Goal: Task Accomplishment & Management: Complete application form

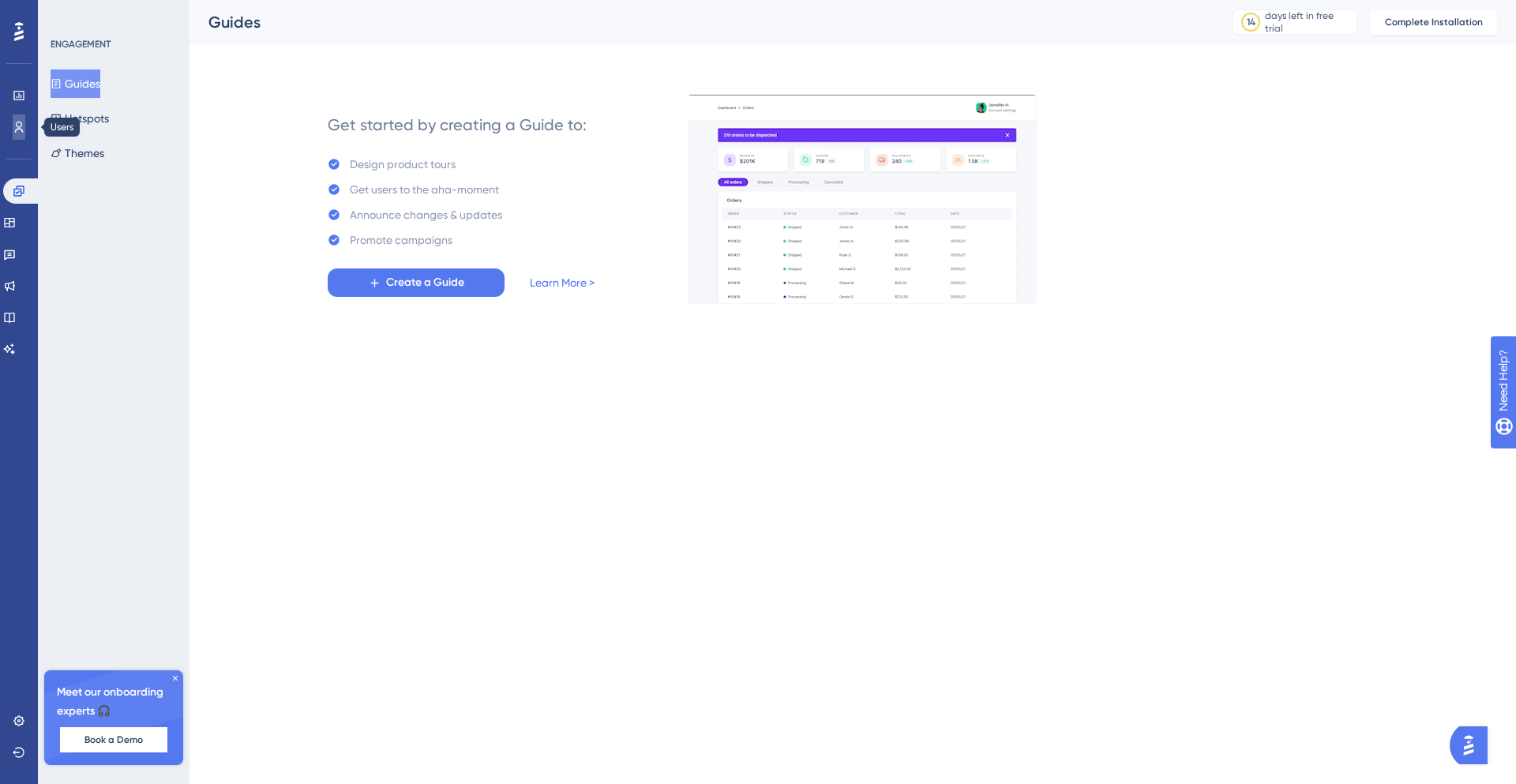
click at [23, 129] on icon at bounding box center [19, 127] width 12 height 12
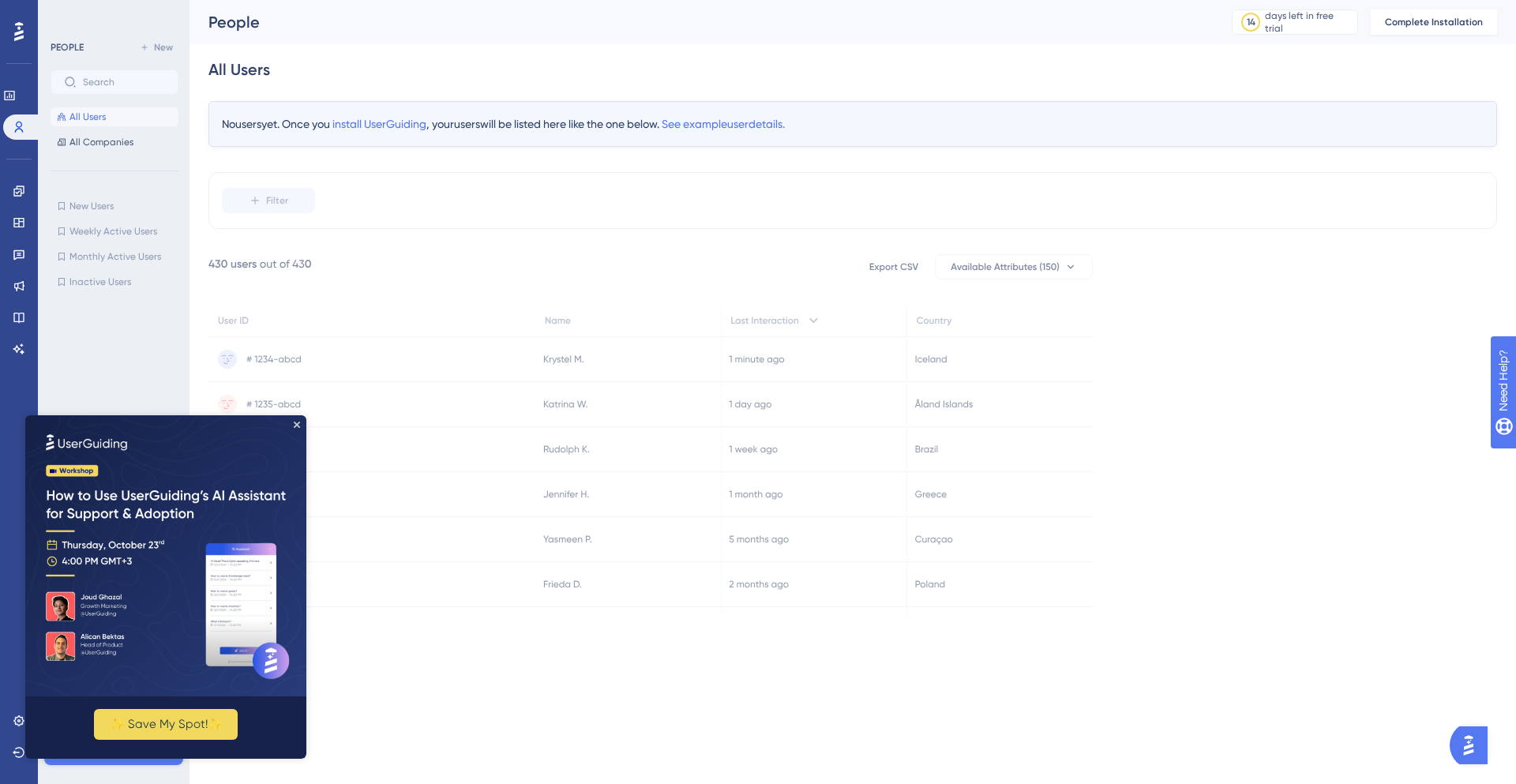
click at [300, 431] on img at bounding box center [166, 556] width 281 height 281
click at [293, 425] on icon "Close Preview" at bounding box center [296, 424] width 6 height 6
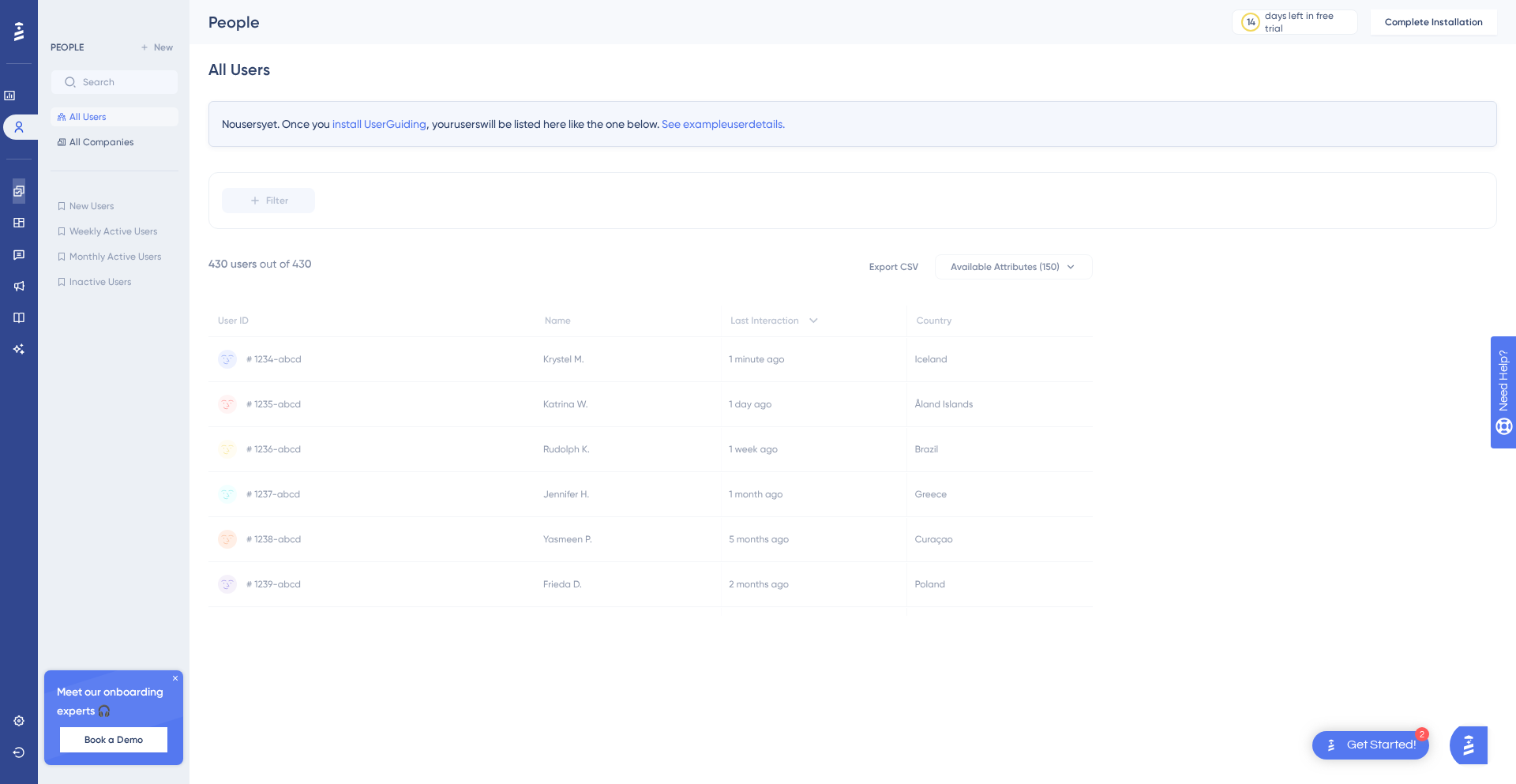
click at [25, 197] on link at bounding box center [19, 191] width 12 height 26
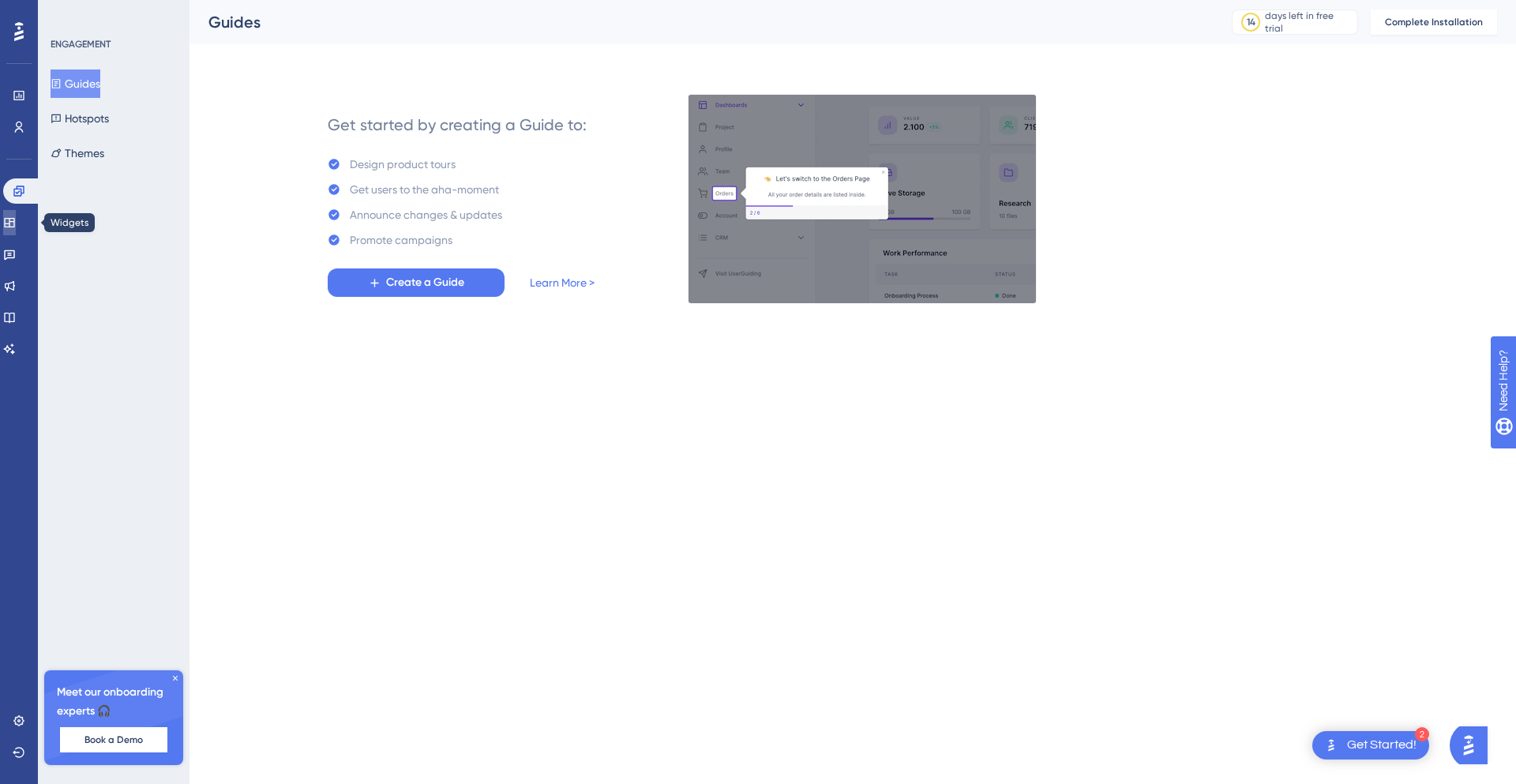
click at [16, 218] on link at bounding box center [10, 223] width 12 height 26
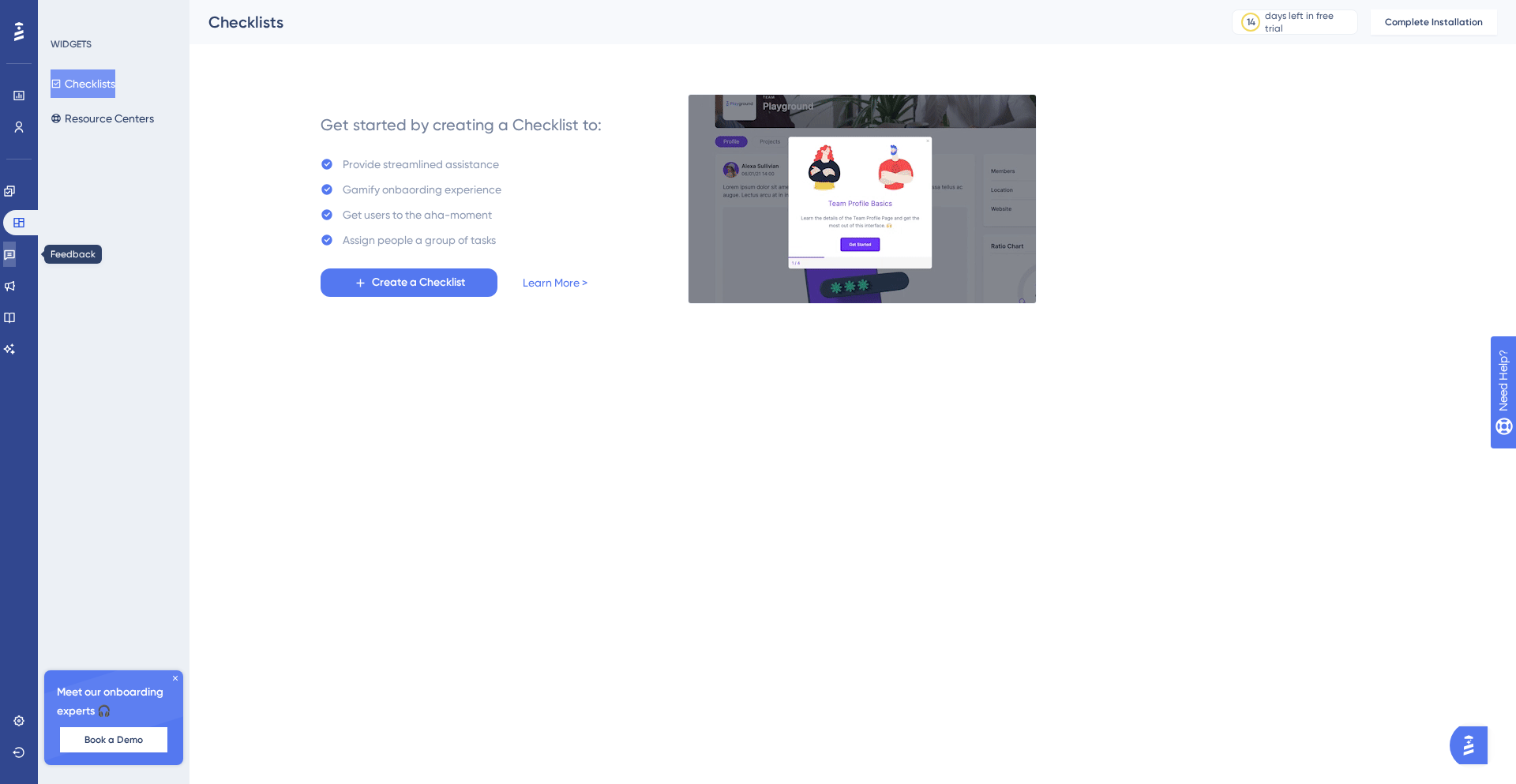
click at [16, 251] on link at bounding box center [10, 254] width 12 height 26
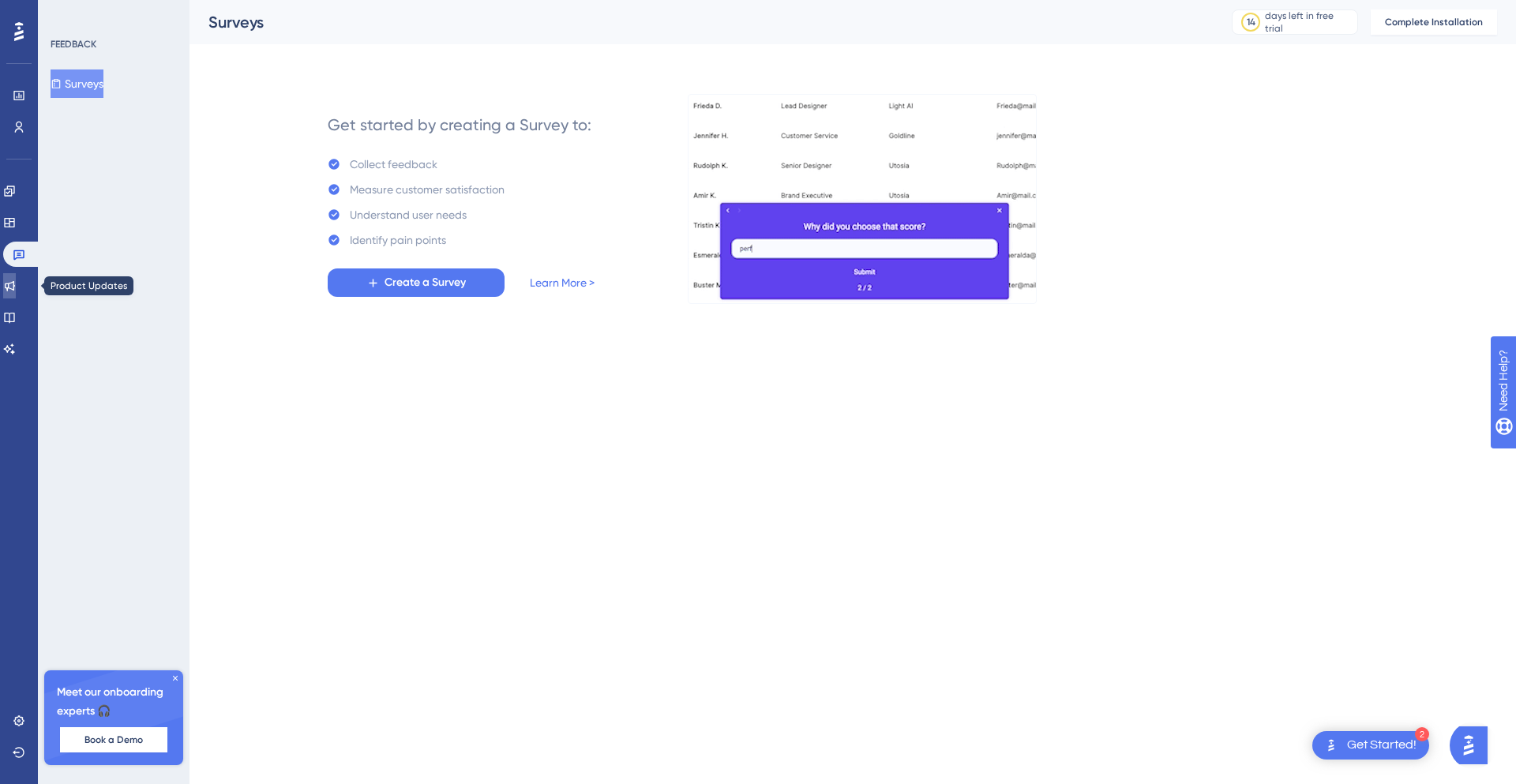
click at [16, 290] on link at bounding box center [10, 285] width 12 height 26
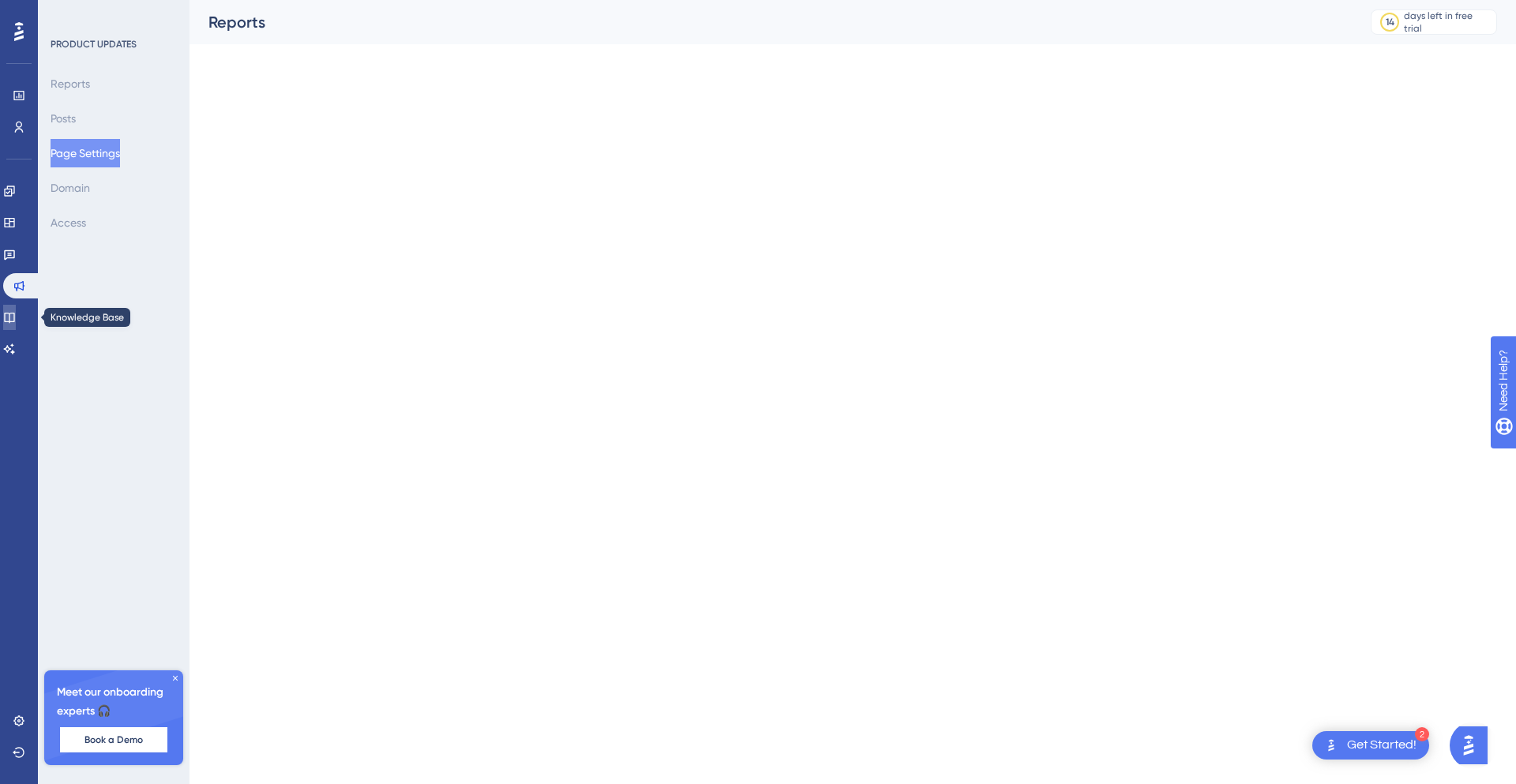
click at [16, 325] on link at bounding box center [10, 317] width 12 height 26
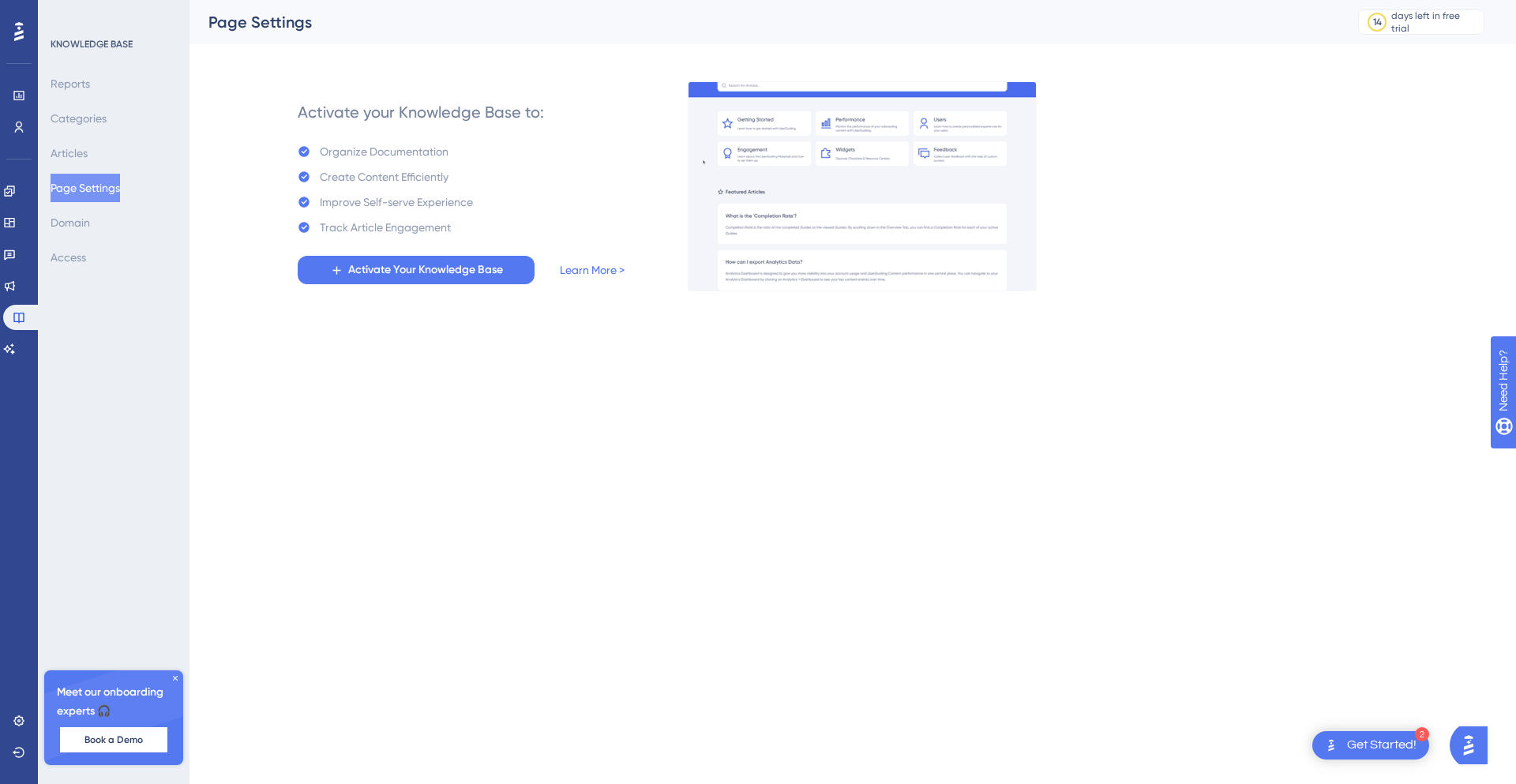
click at [21, 36] on icon at bounding box center [19, 31] width 10 height 19
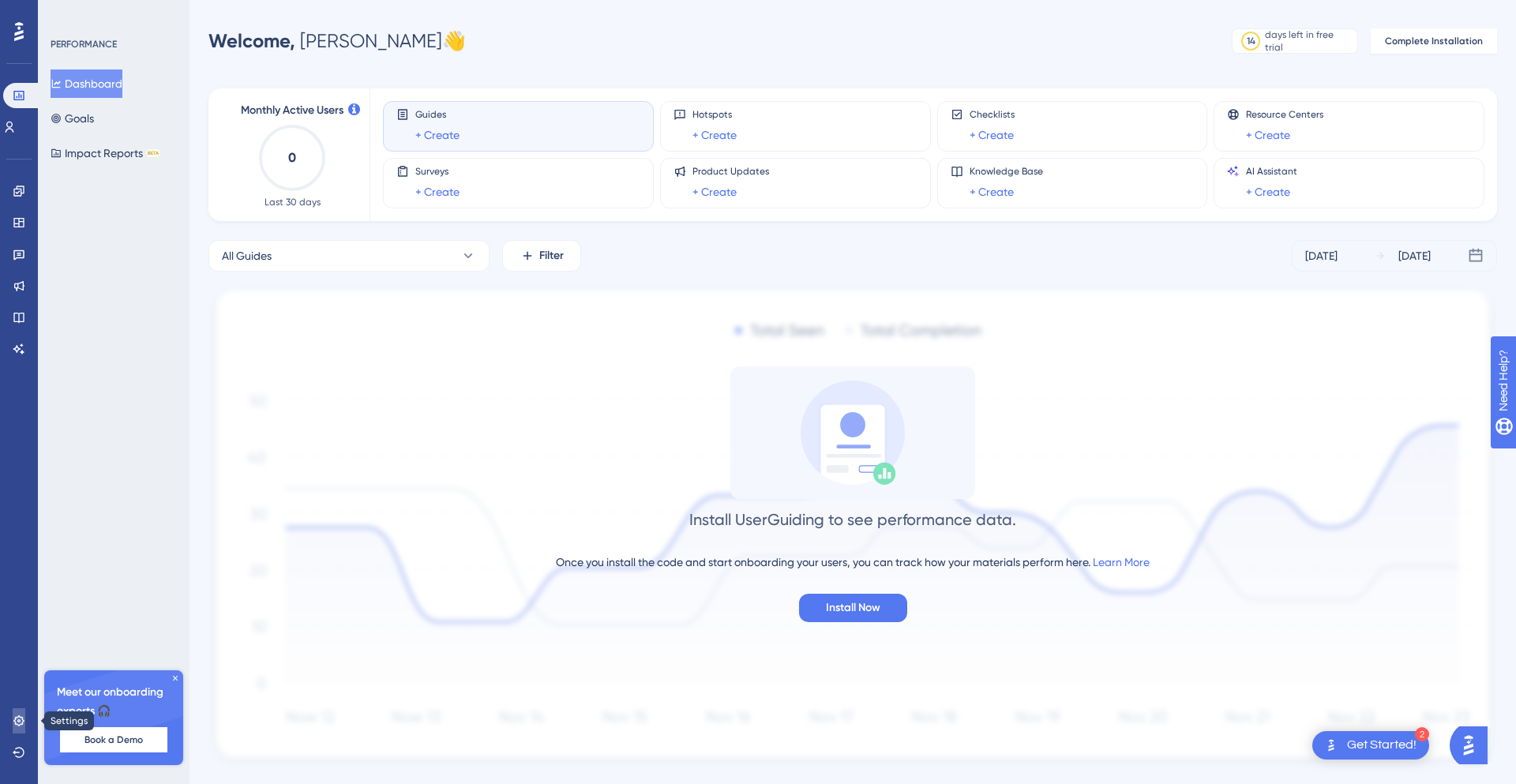
click at [18, 714] on icon at bounding box center [19, 720] width 12 height 12
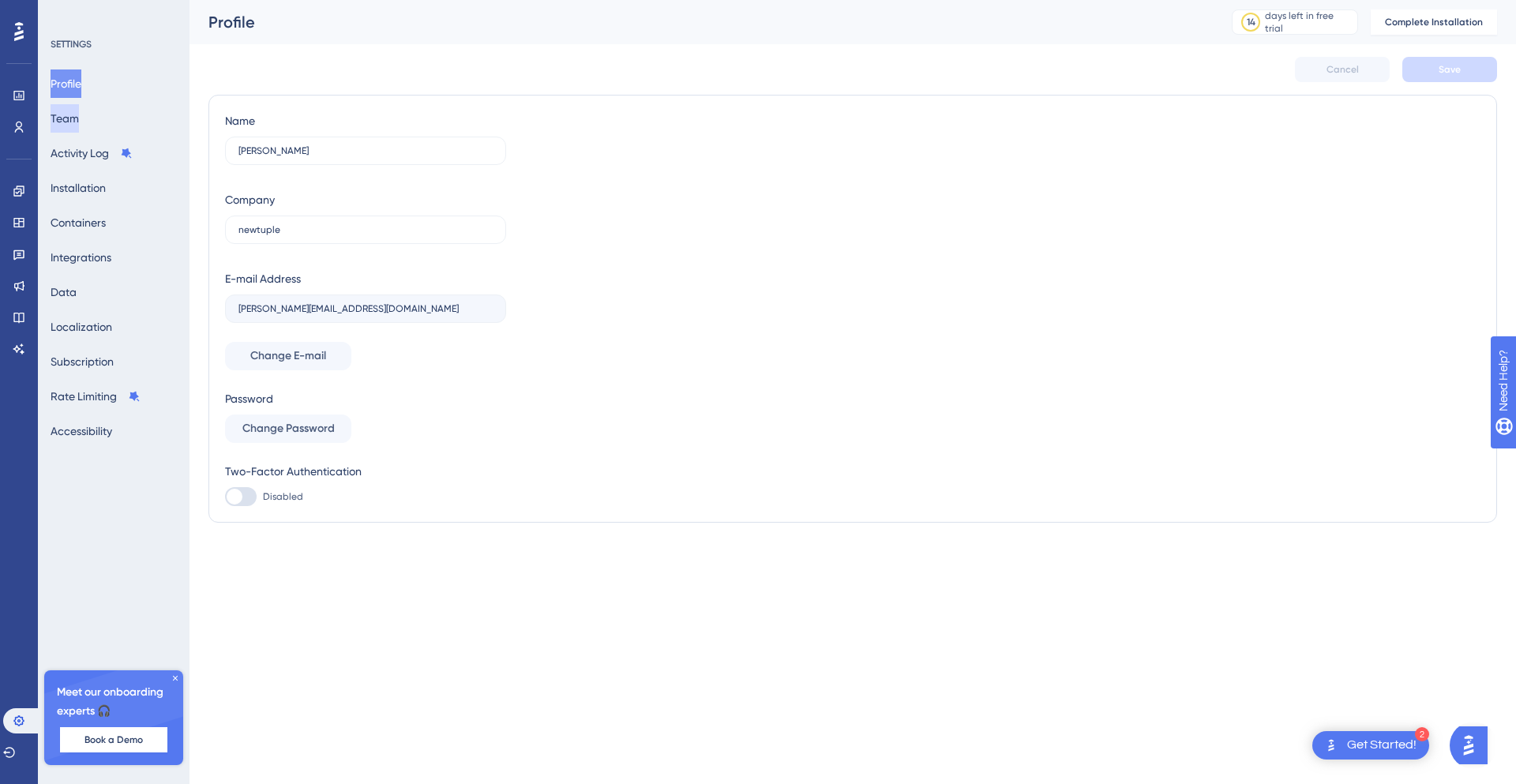
click at [72, 104] on button "Team" at bounding box center [65, 118] width 28 height 28
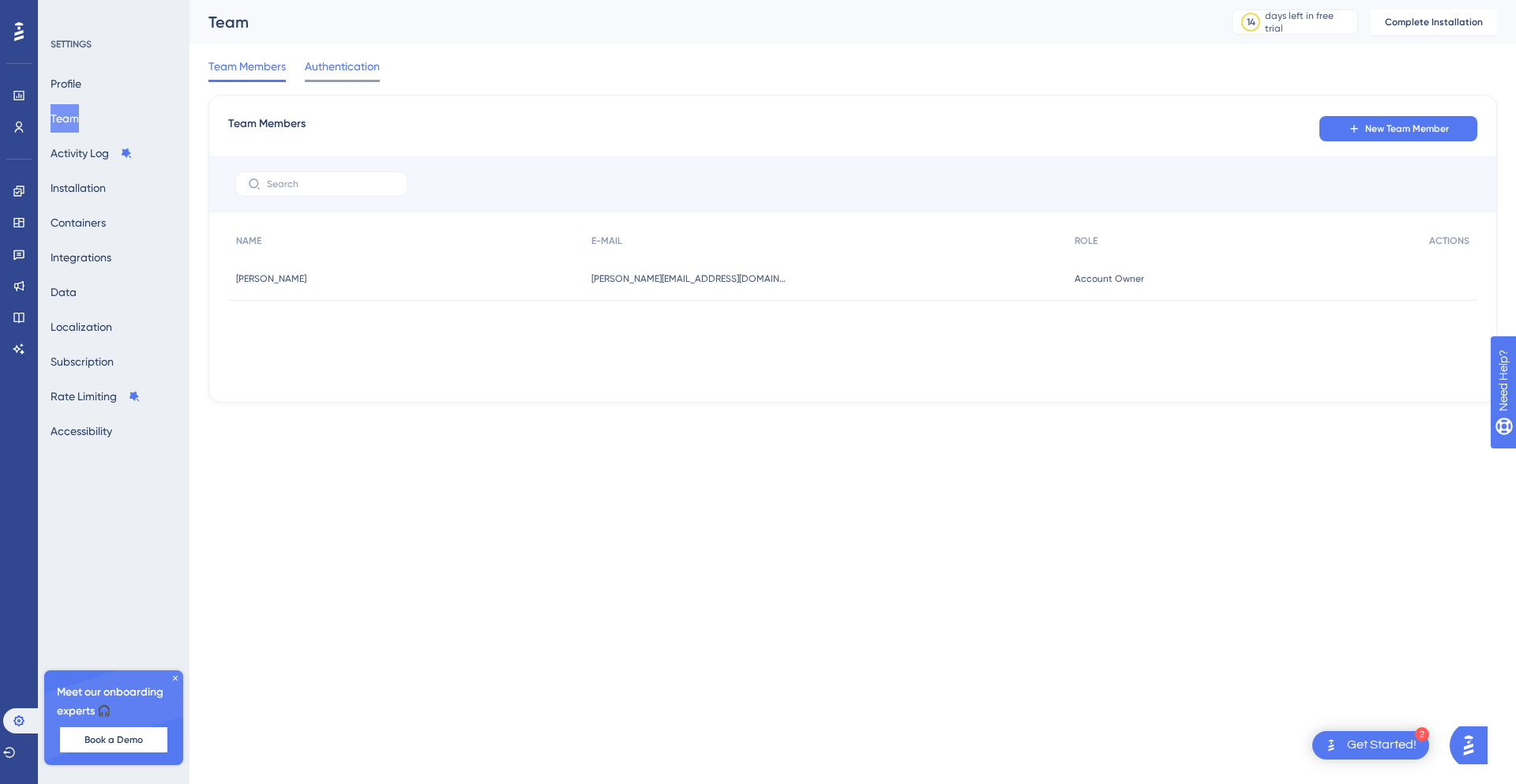
click at [359, 80] on div at bounding box center [342, 80] width 75 height 3
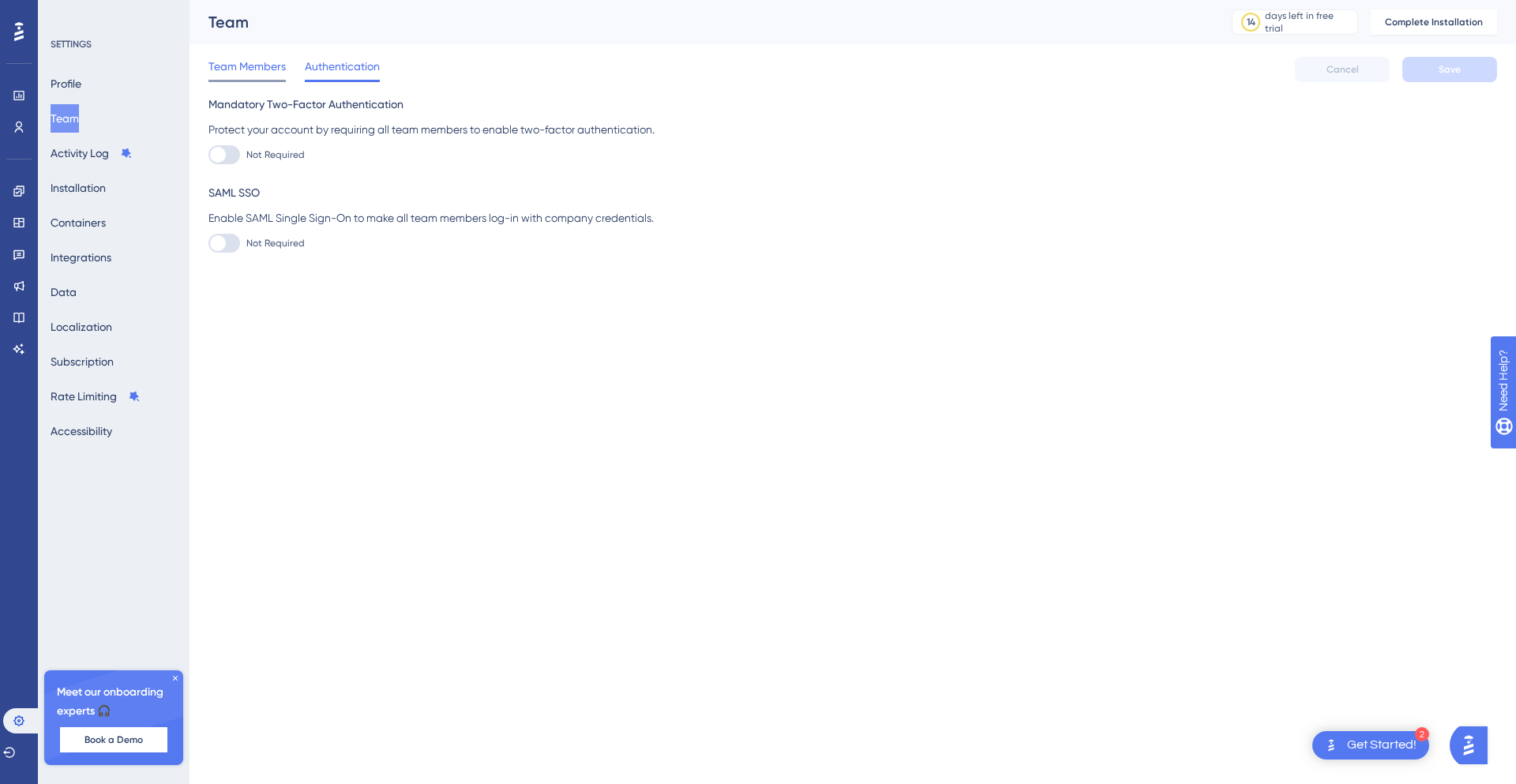
click at [241, 71] on span "Team Members" at bounding box center [248, 65] width 78 height 19
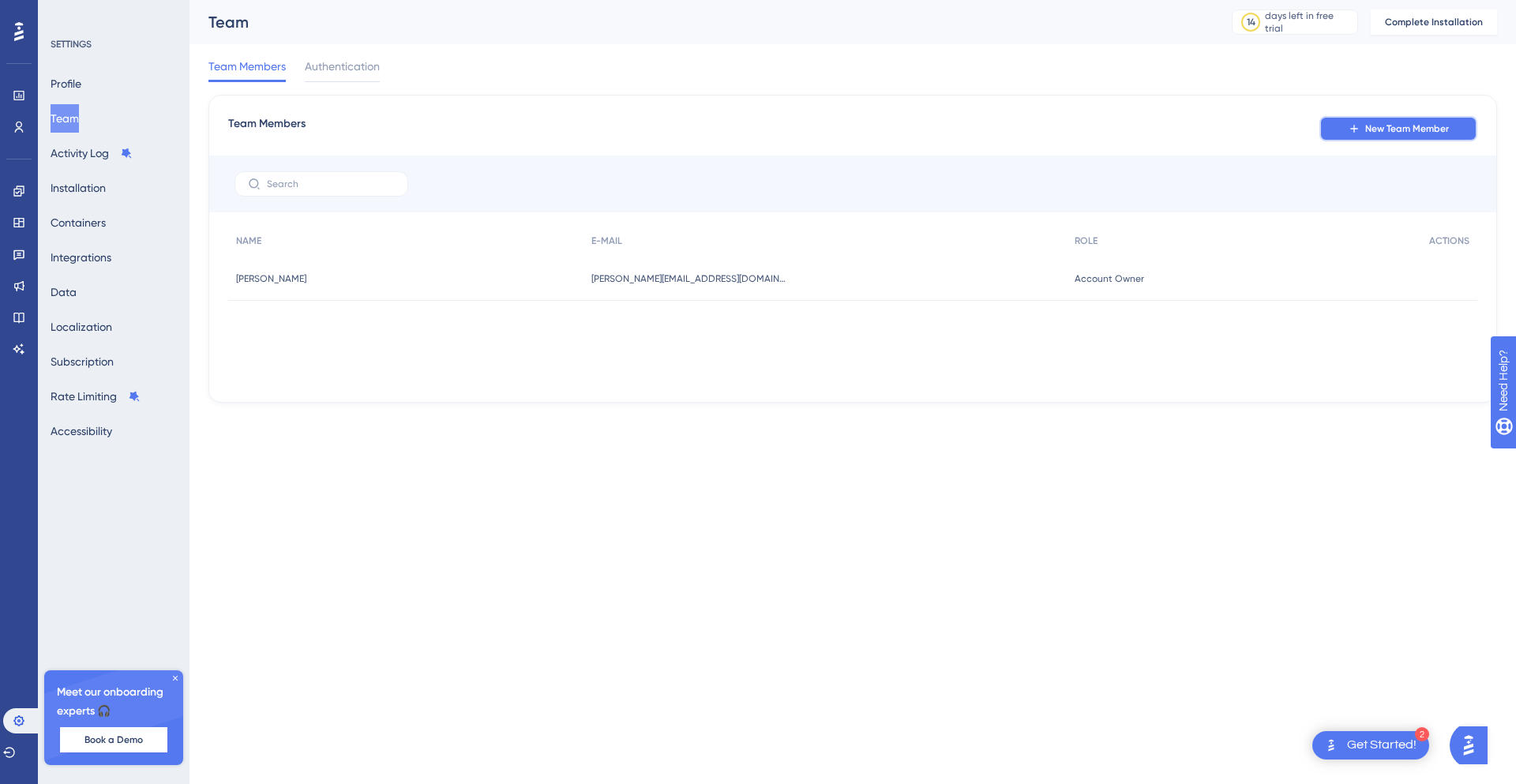
click at [1358, 137] on button "New Team Member" at bounding box center [1398, 128] width 158 height 26
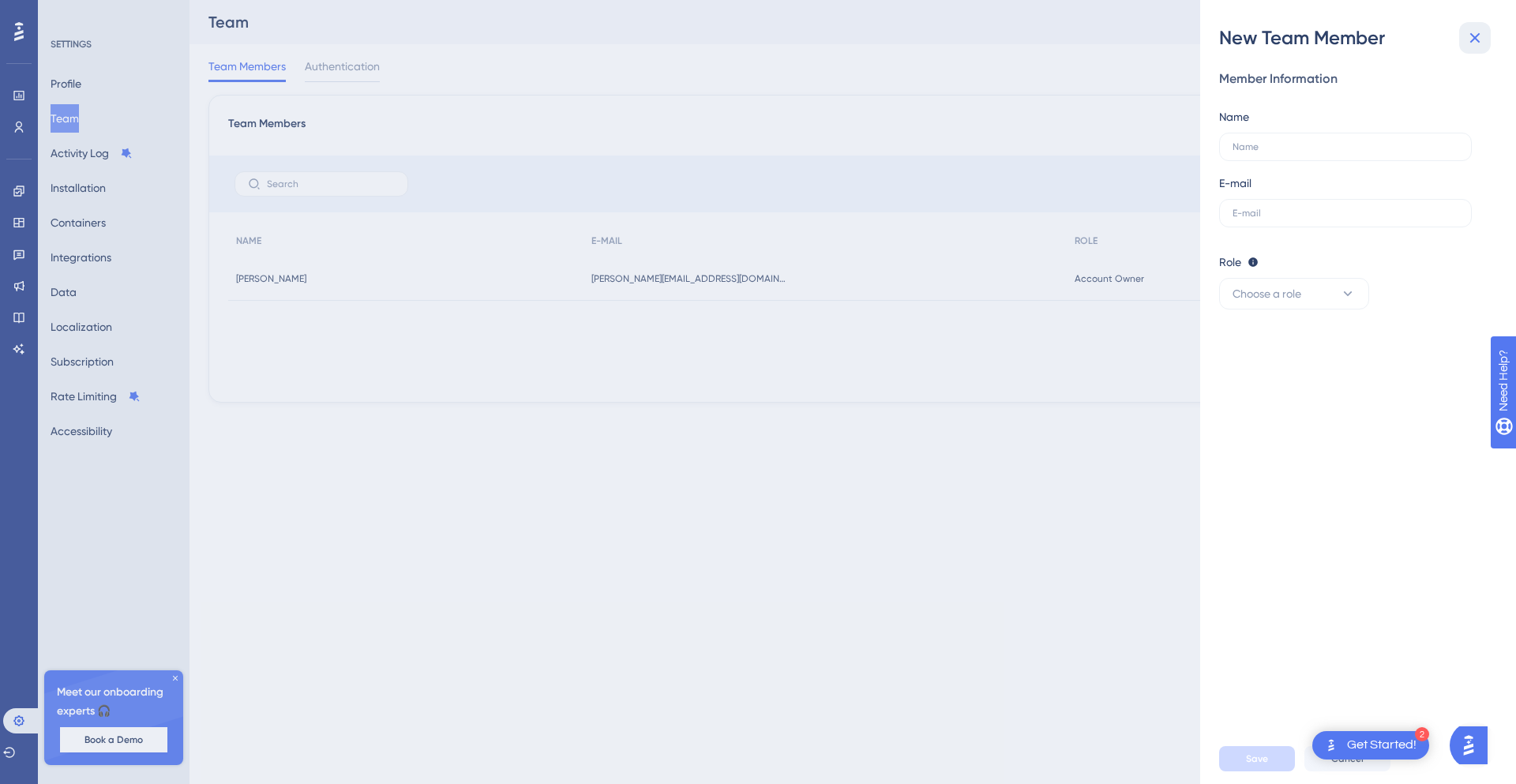
click at [1476, 35] on icon at bounding box center [1475, 39] width 11 height 11
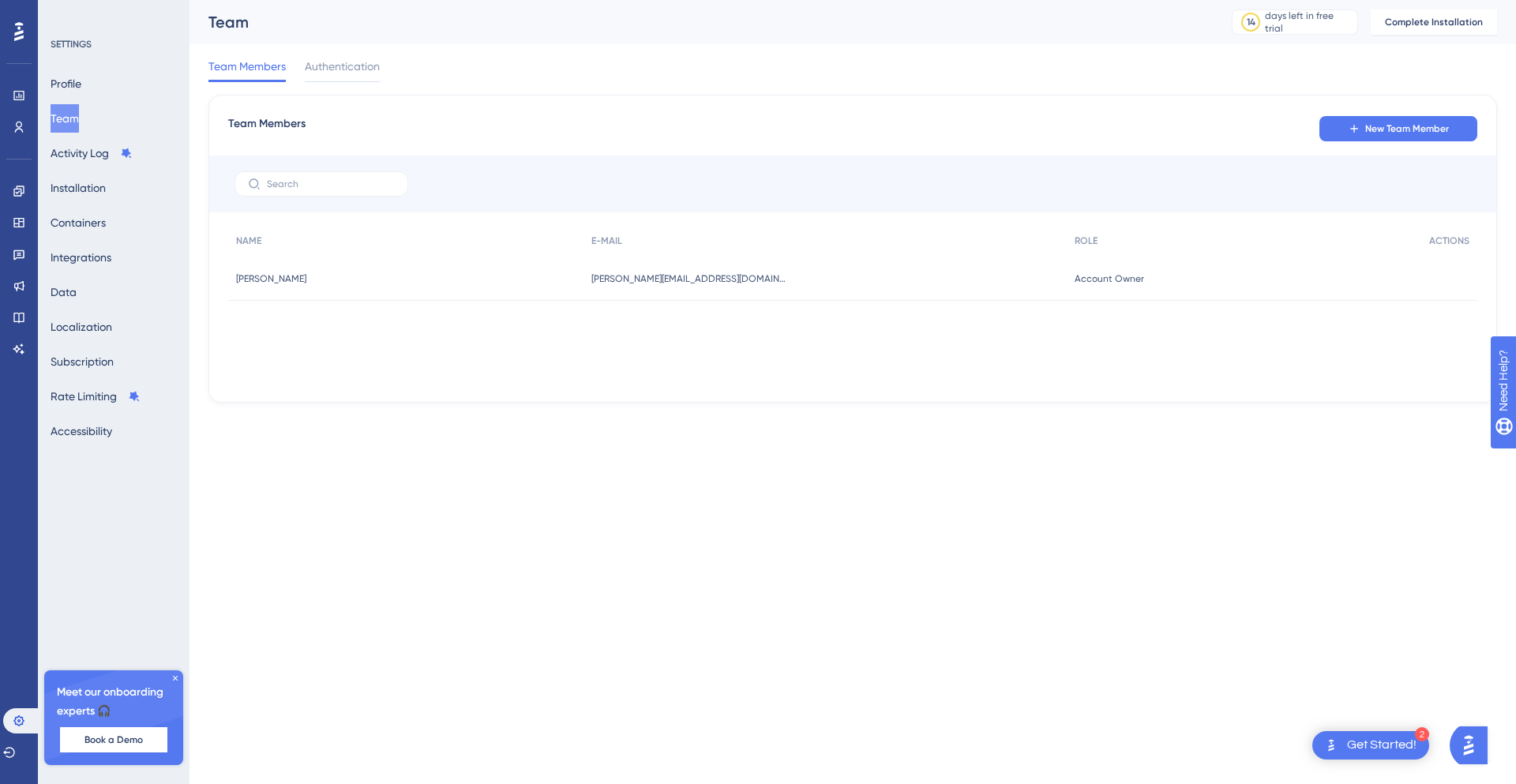
click at [1351, 756] on div "2 Get Started!" at bounding box center [1370, 745] width 117 height 28
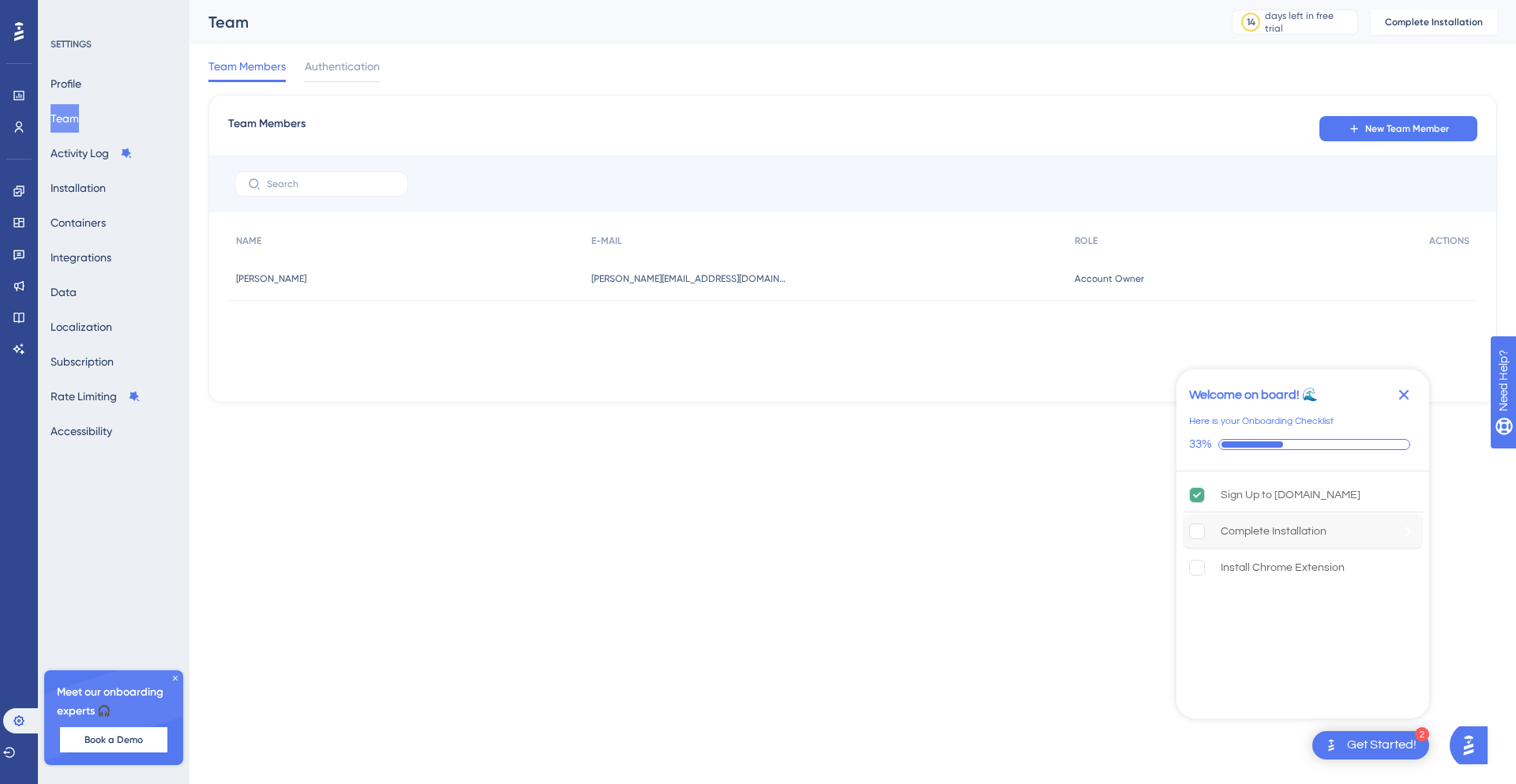
click at [1322, 533] on div "Complete Installation" at bounding box center [1274, 530] width 106 height 19
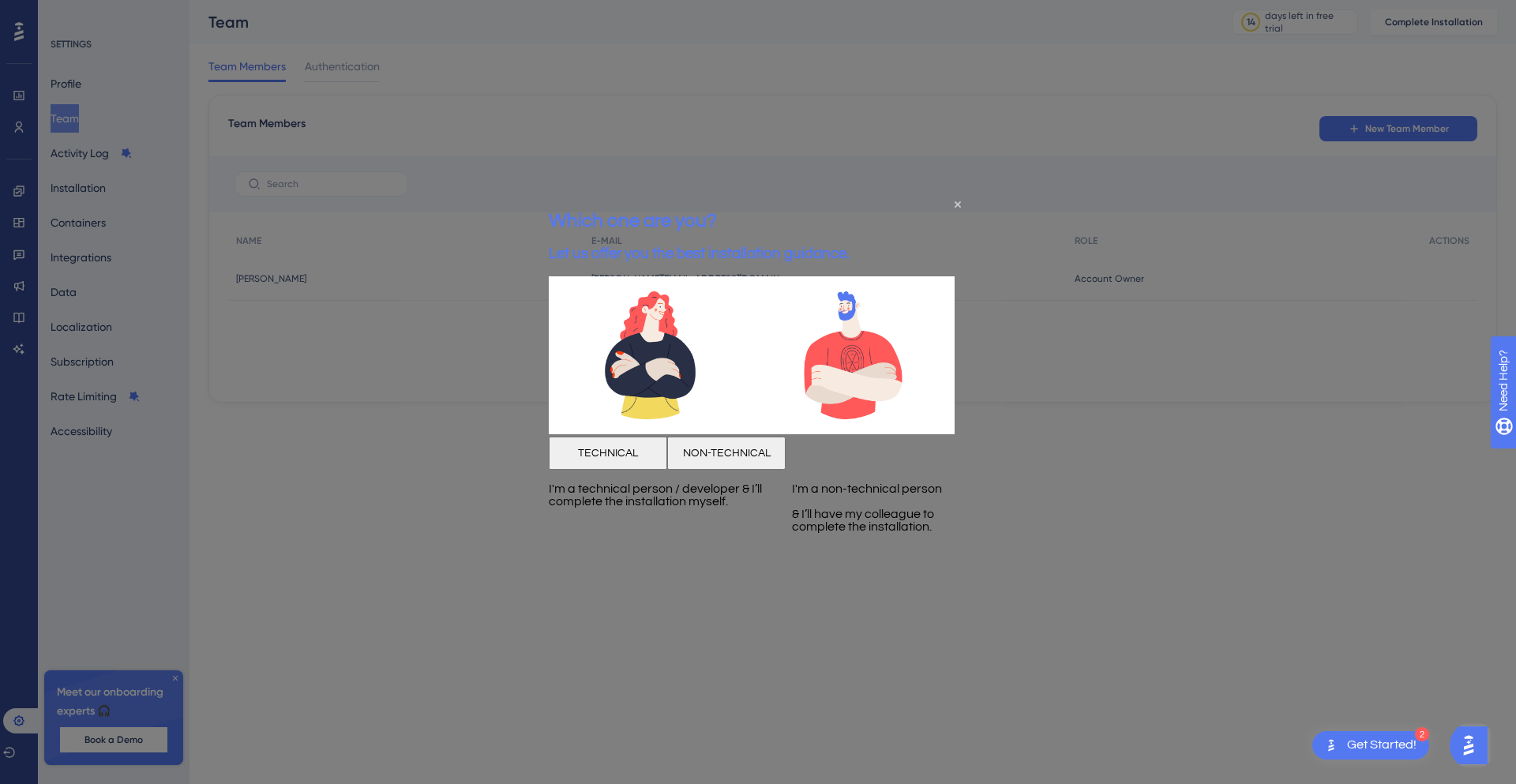
click at [664, 463] on button "TECHNICAL" at bounding box center [608, 453] width 118 height 34
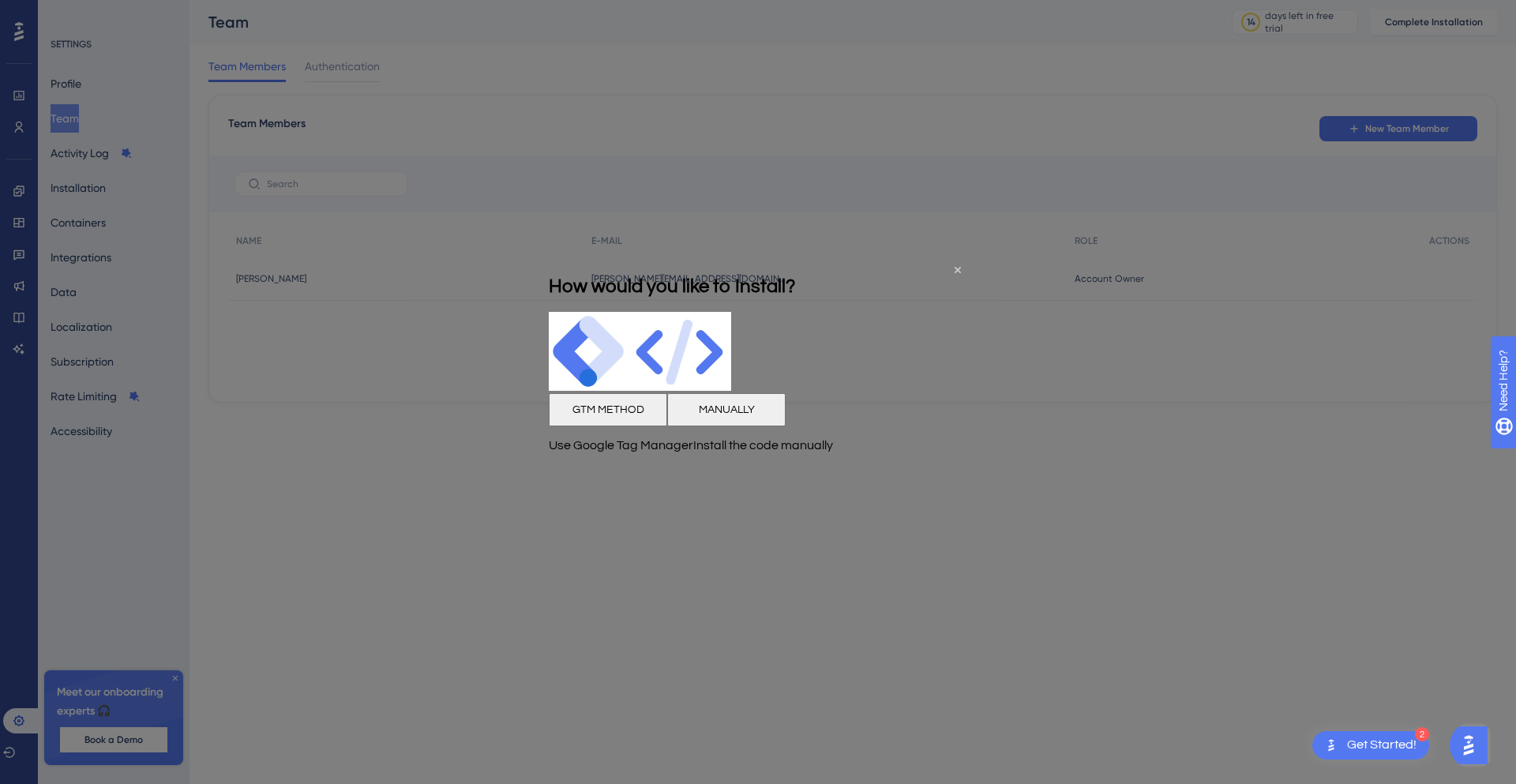
click at [786, 425] on button "MANUALLY" at bounding box center [727, 409] width 118 height 34
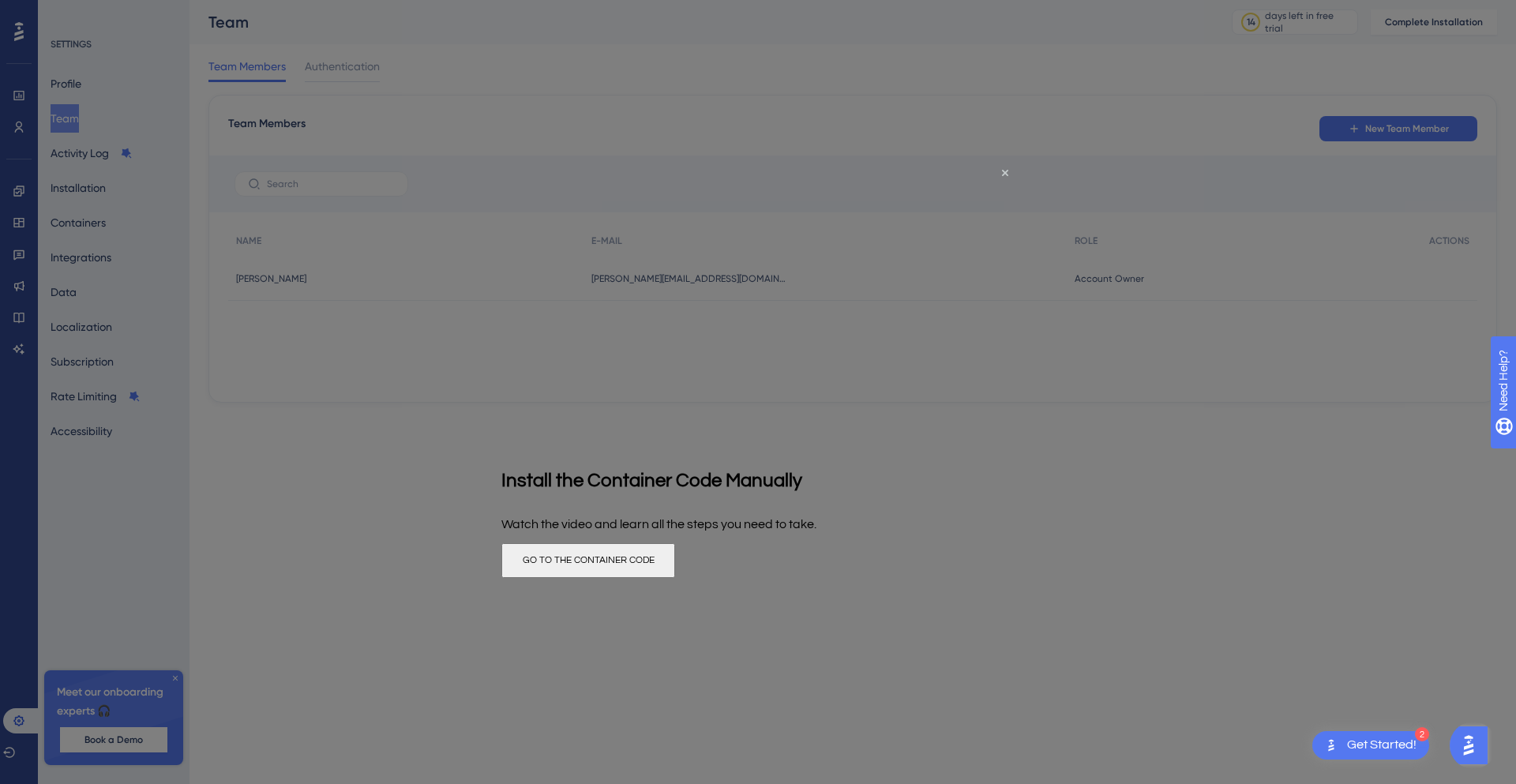
click at [675, 571] on button "GO TO THE CONTAINER CODE" at bounding box center [588, 559] width 173 height 34
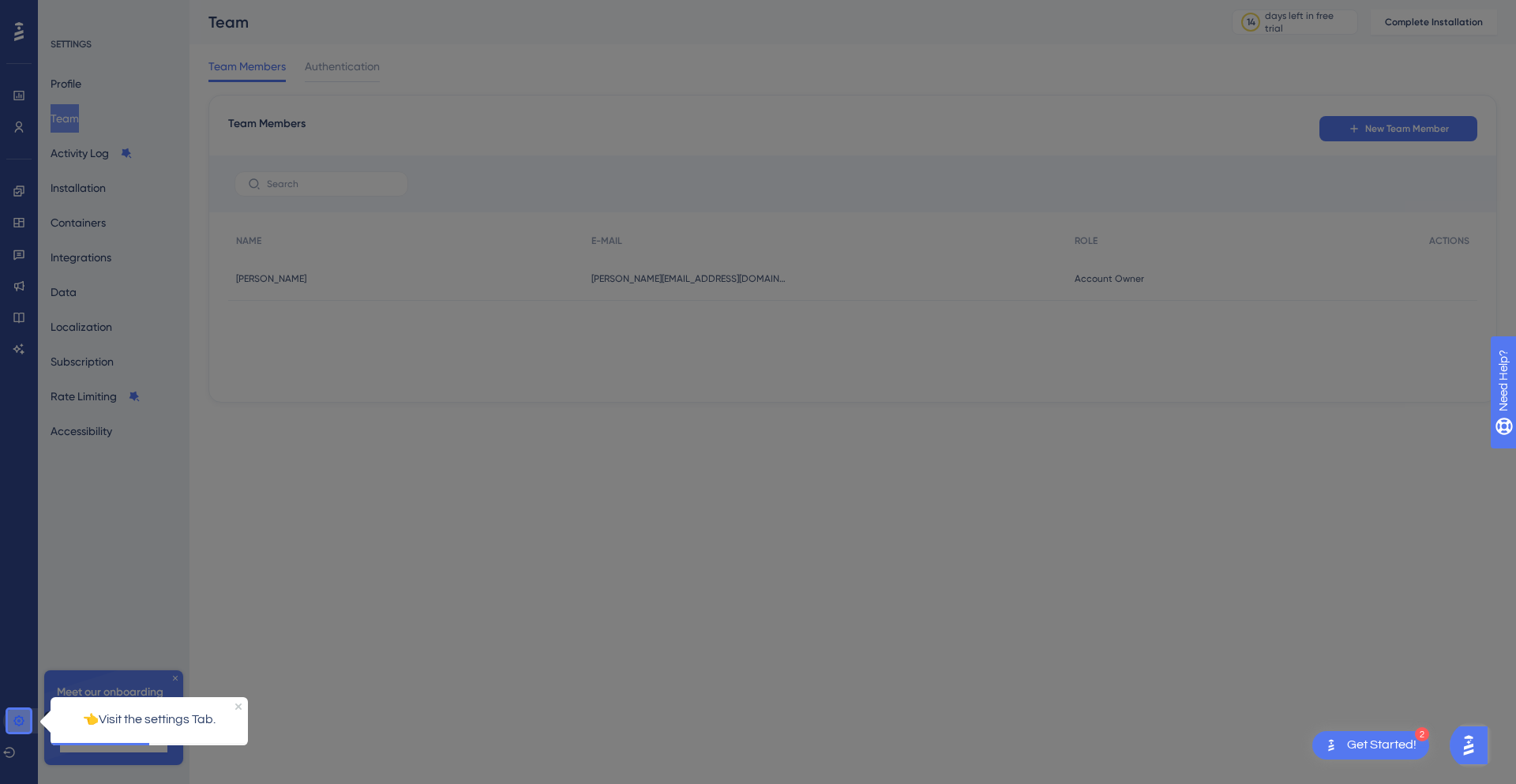
click at [14, 719] on icon at bounding box center [19, 720] width 12 height 12
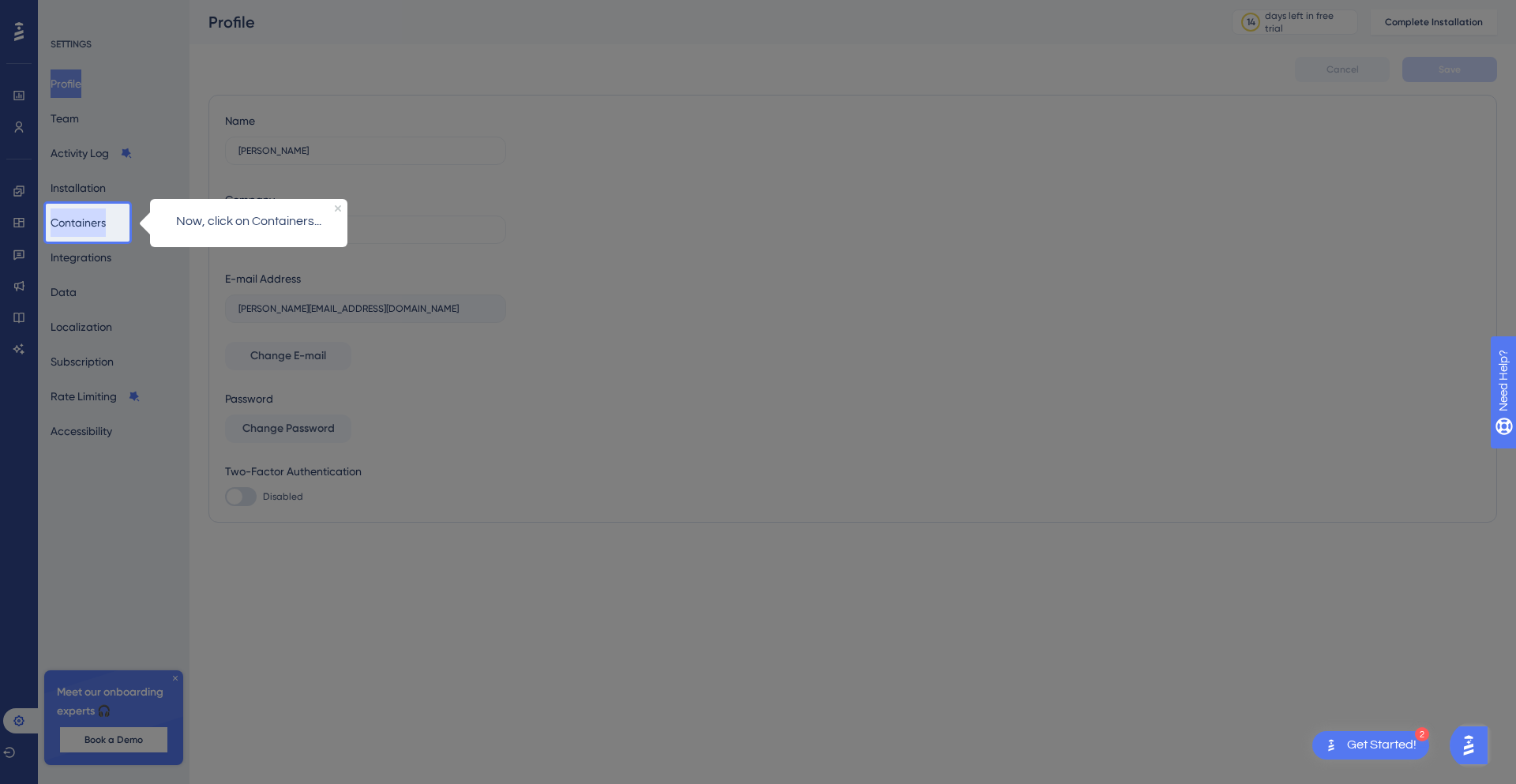
click at [93, 222] on button "Containers" at bounding box center [78, 223] width 56 height 28
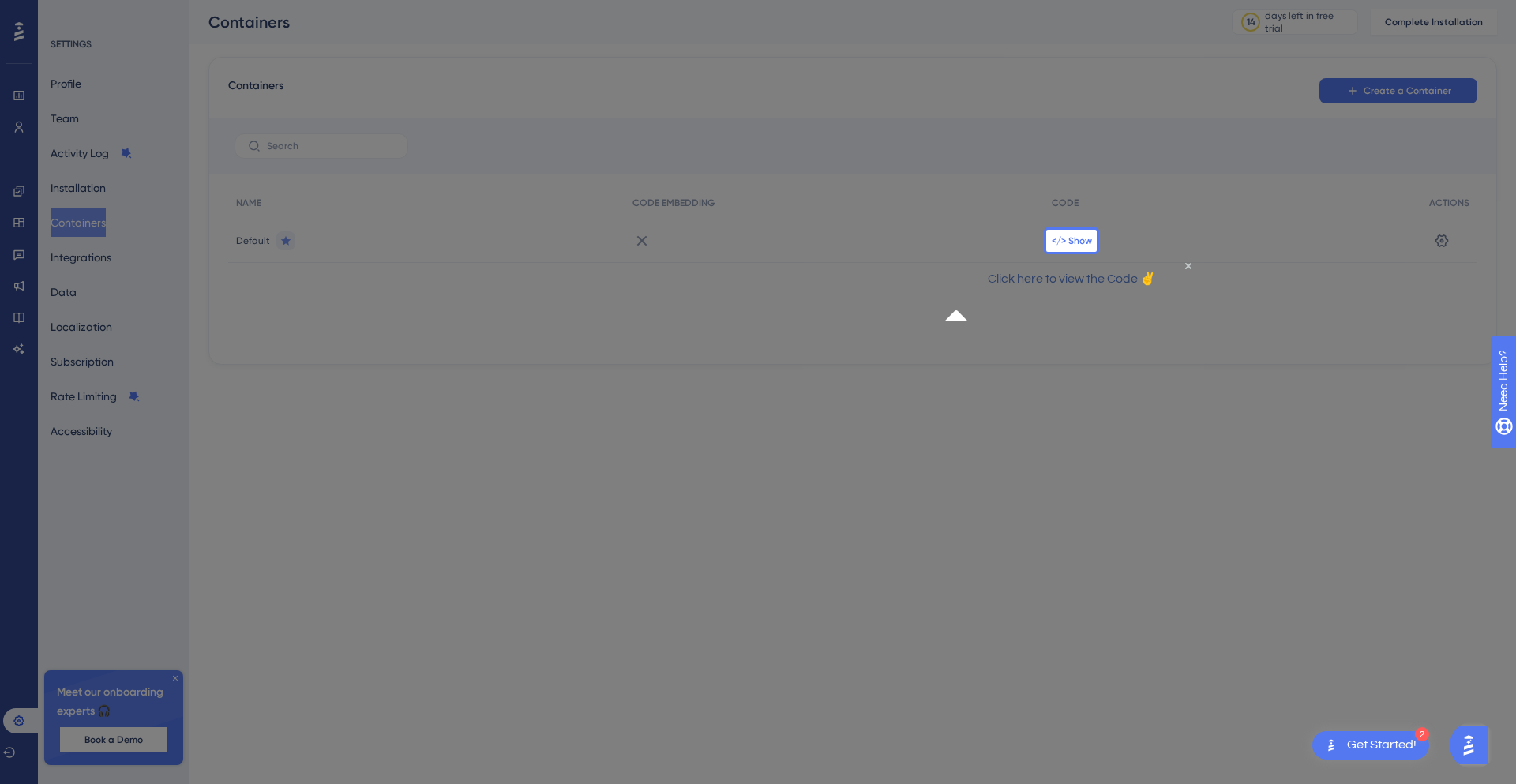
click at [1078, 235] on span "</> Show" at bounding box center [1072, 240] width 41 height 12
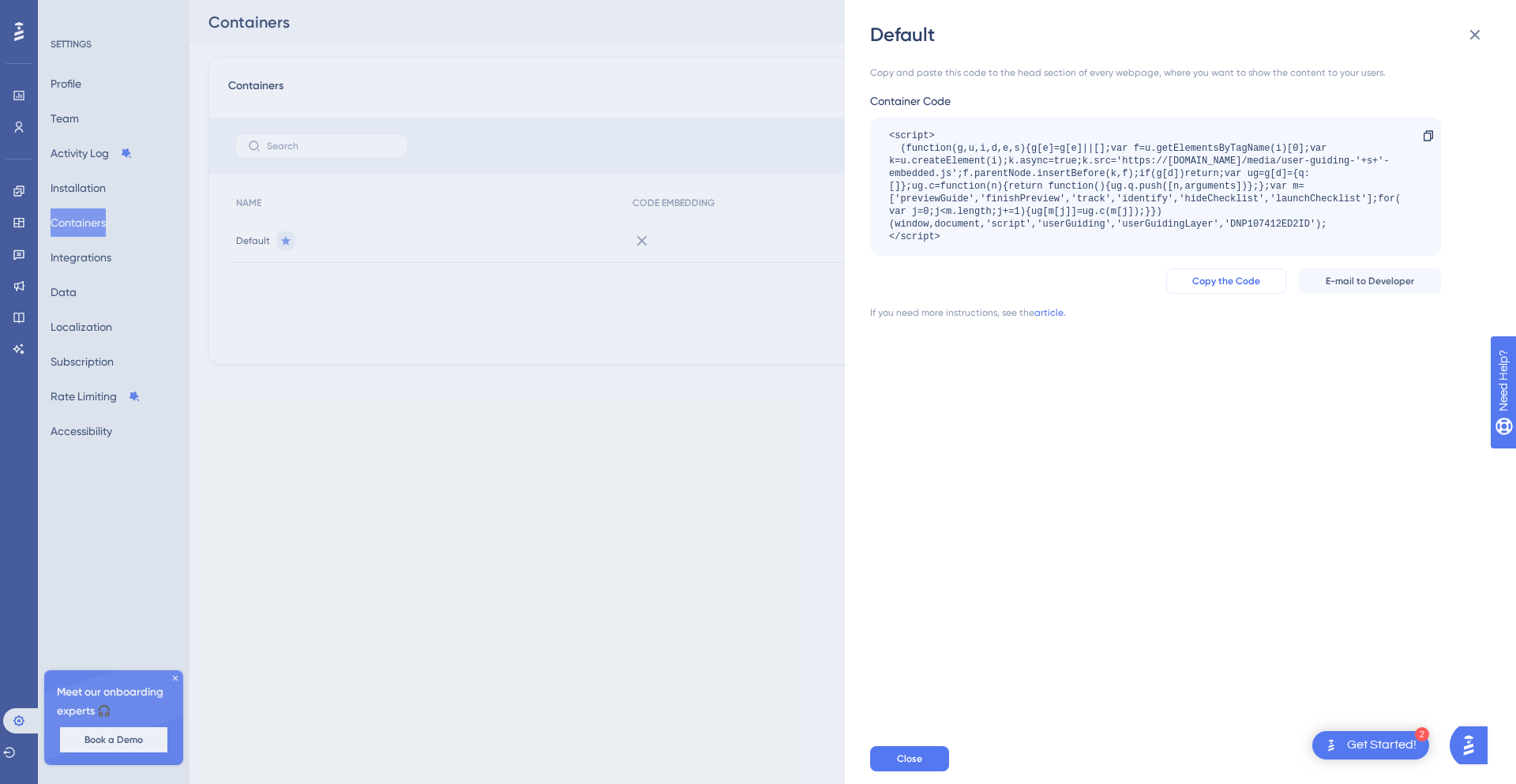
click at [1256, 279] on span "Copy the Code" at bounding box center [1225, 281] width 68 height 12
click at [1475, 42] on icon at bounding box center [1474, 34] width 19 height 19
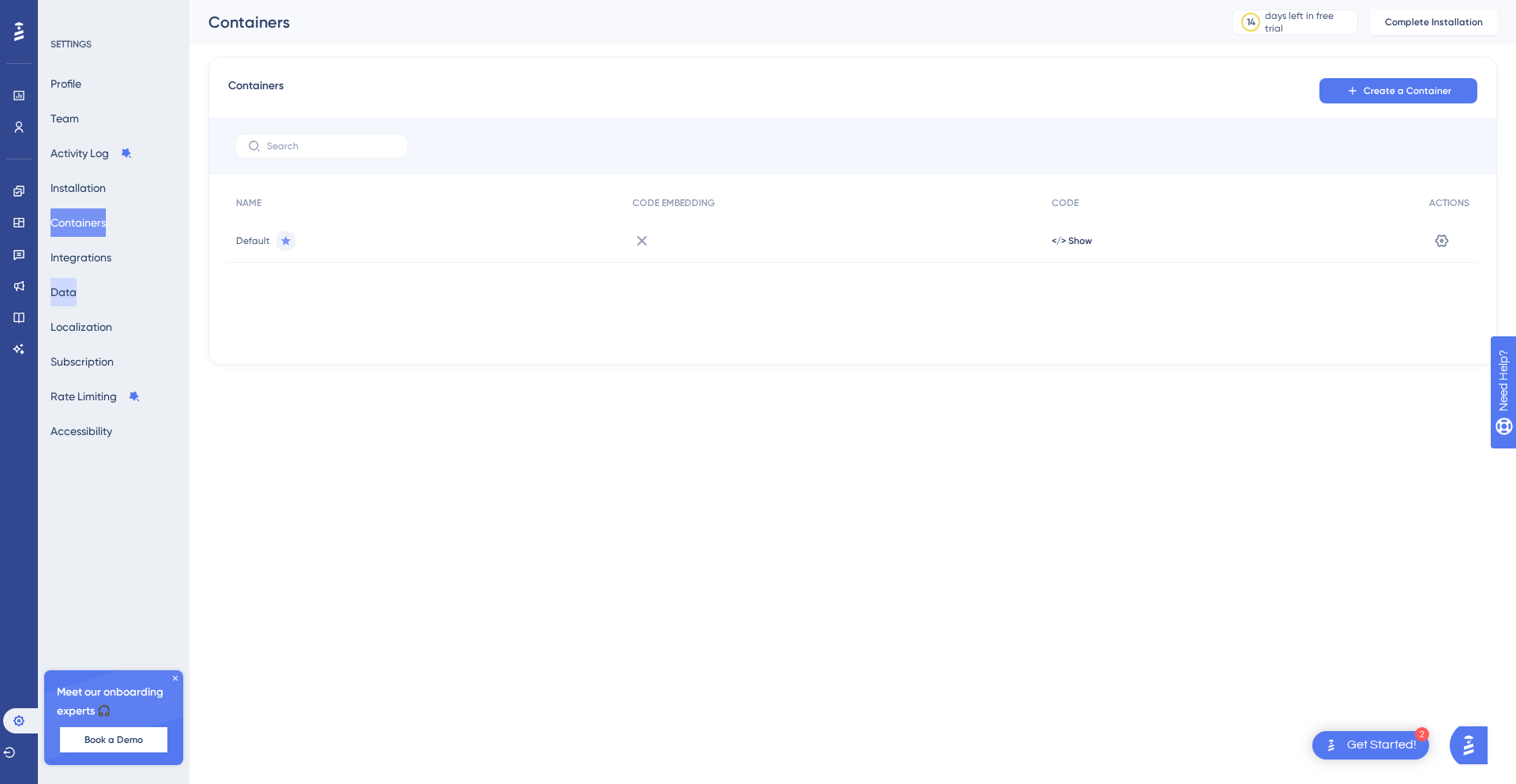
click at [77, 286] on button "Data" at bounding box center [63, 292] width 26 height 28
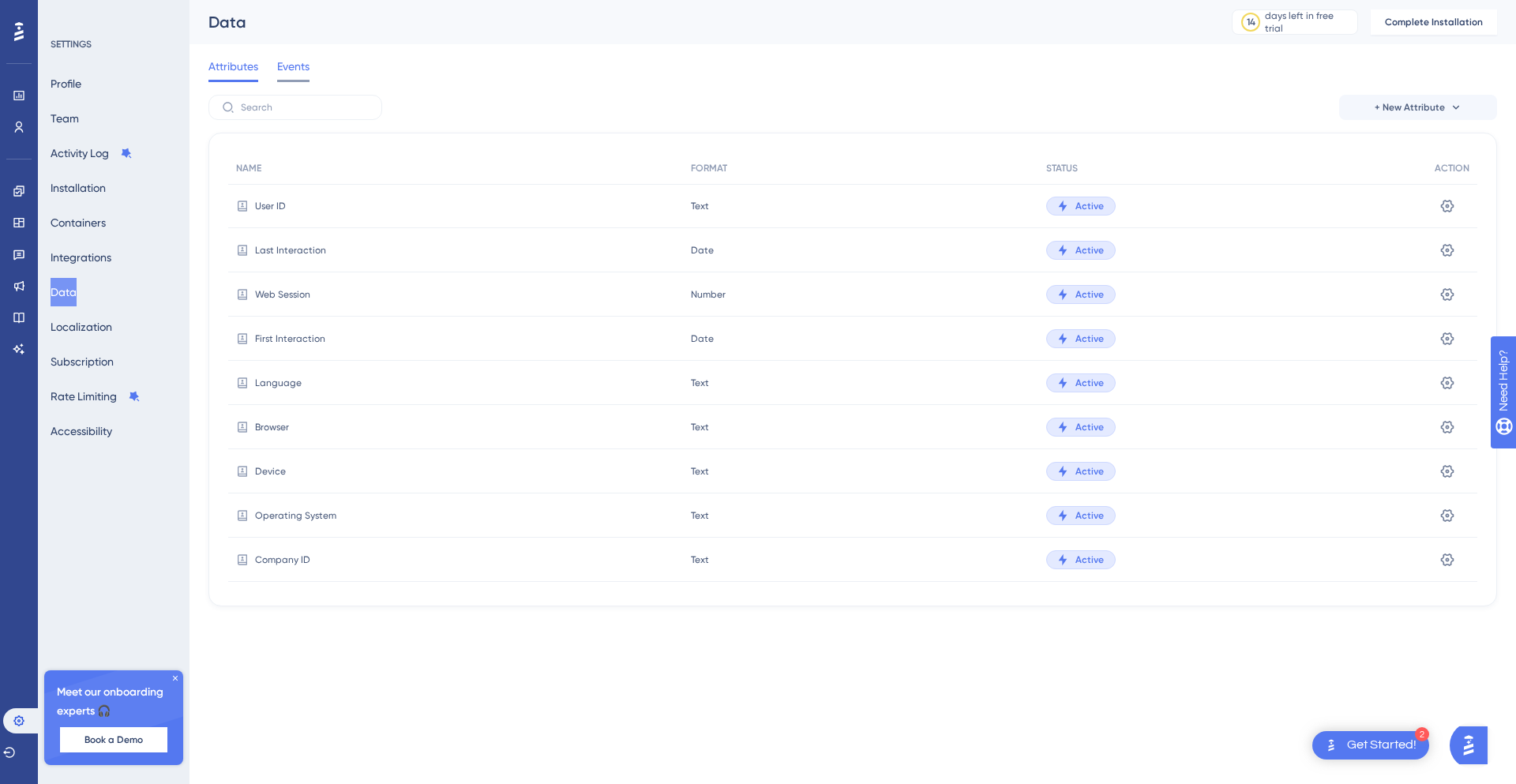
click at [298, 80] on div at bounding box center [293, 80] width 33 height 3
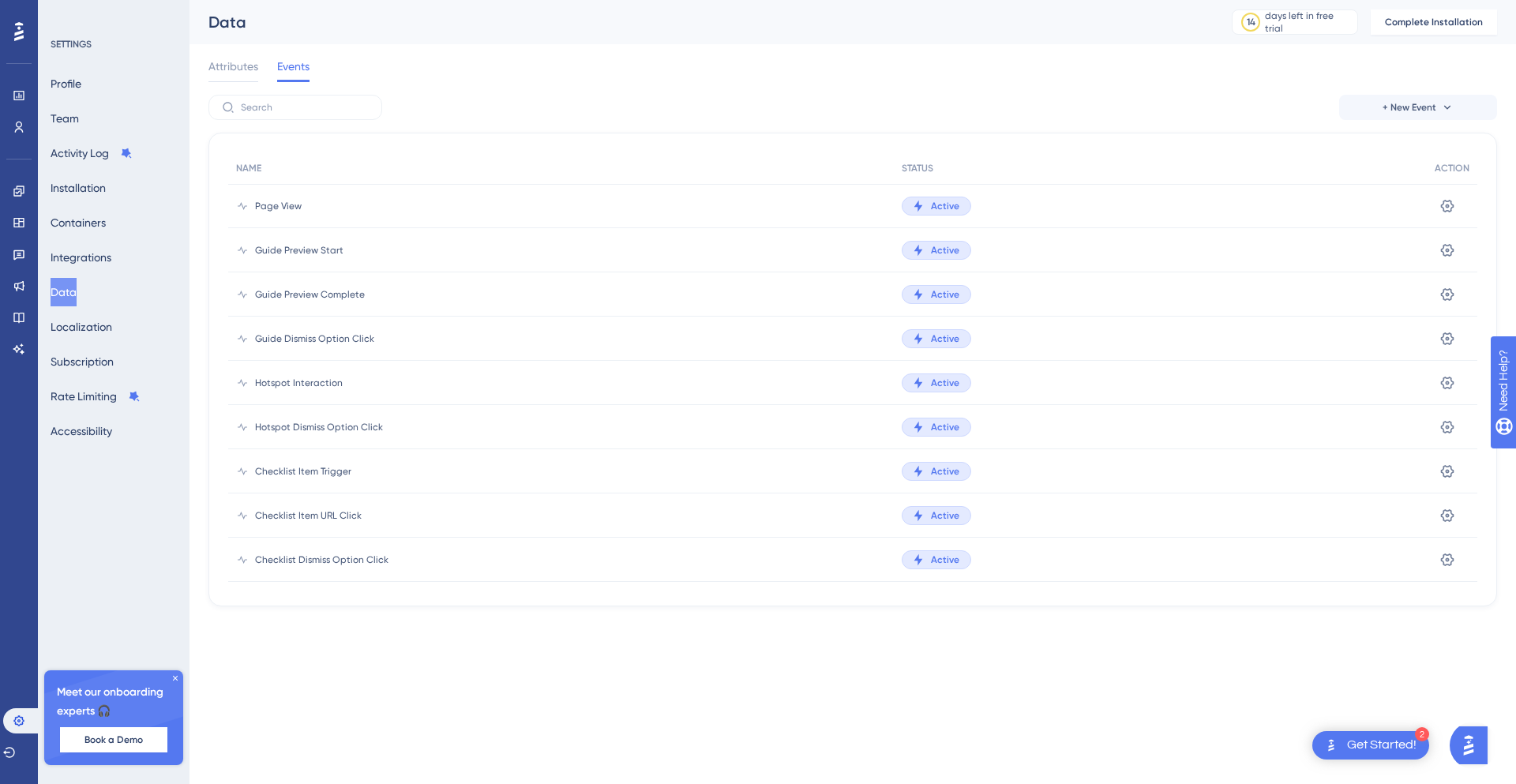
click at [179, 679] on icon at bounding box center [175, 678] width 10 height 10
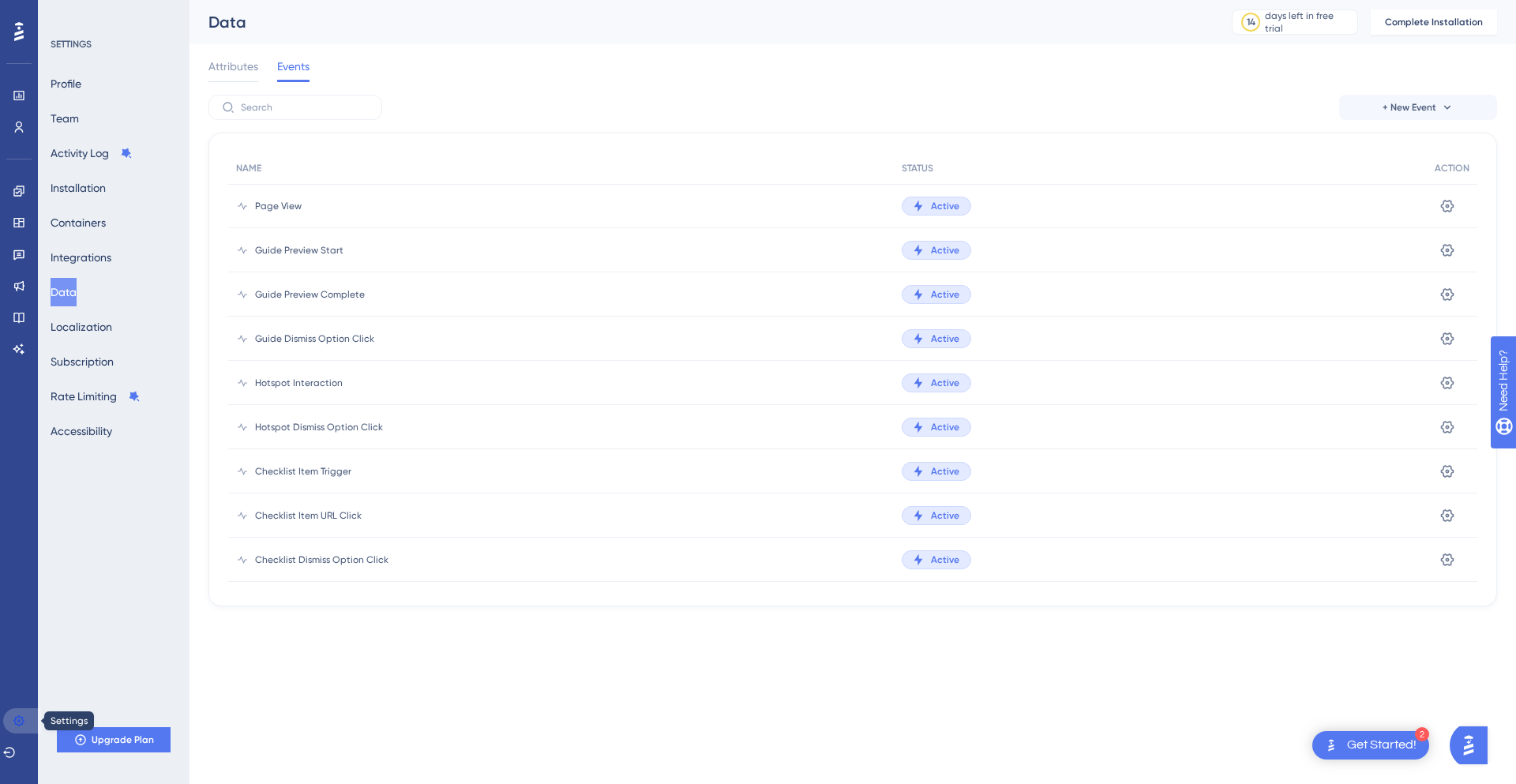
click at [18, 727] on icon at bounding box center [19, 720] width 12 height 12
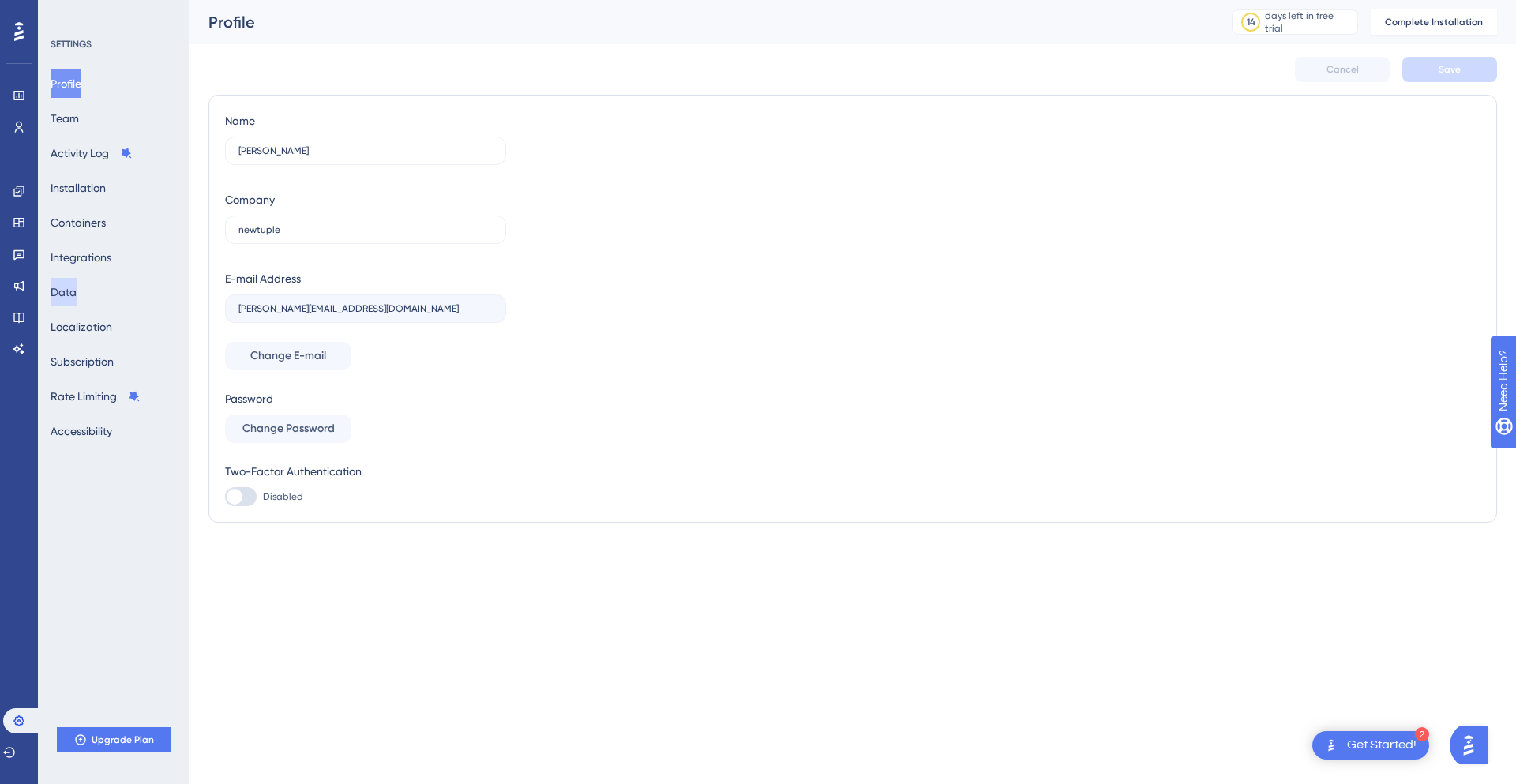
click at [77, 301] on button "Data" at bounding box center [63, 292] width 26 height 28
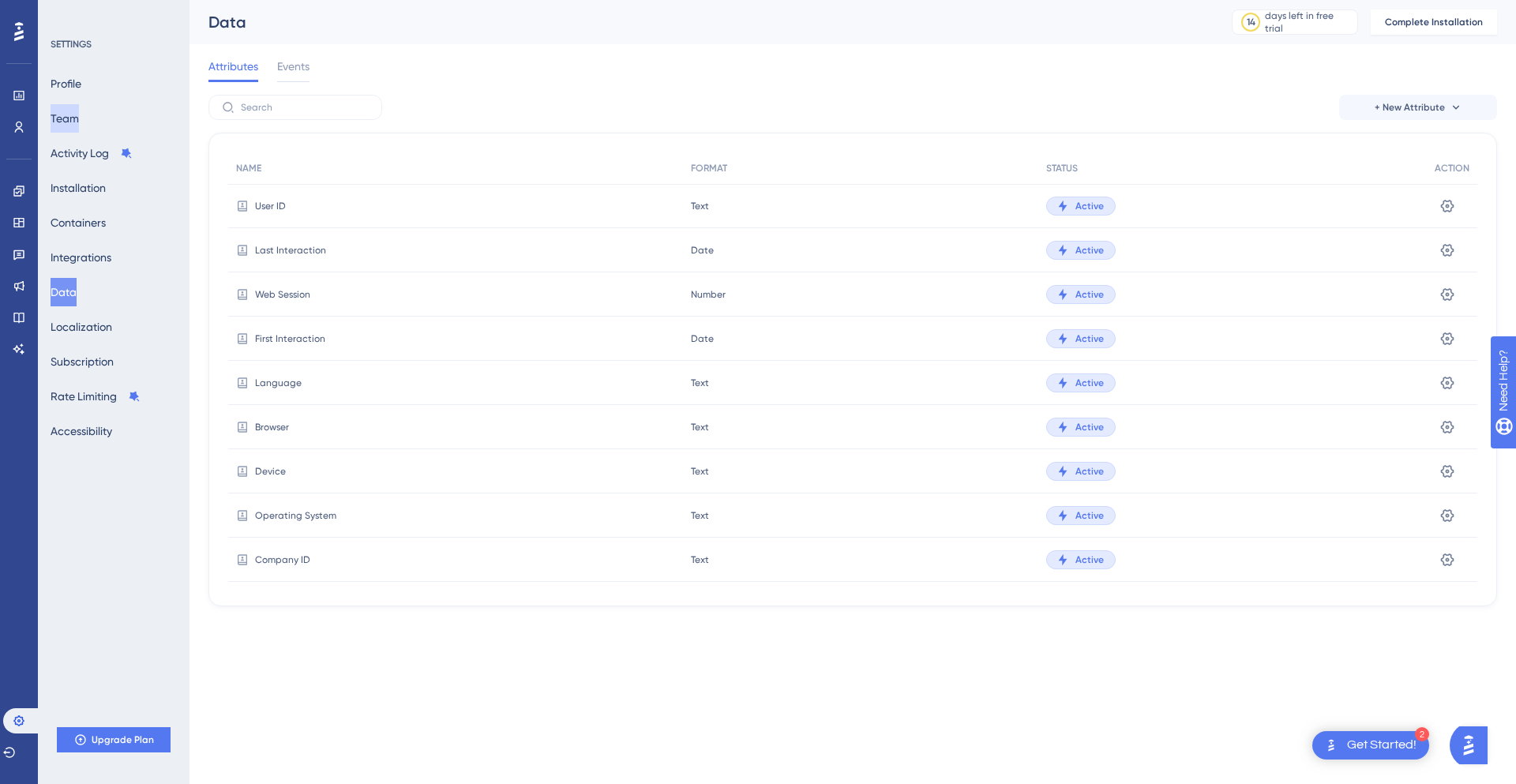
click at [79, 113] on button "Team" at bounding box center [65, 118] width 28 height 28
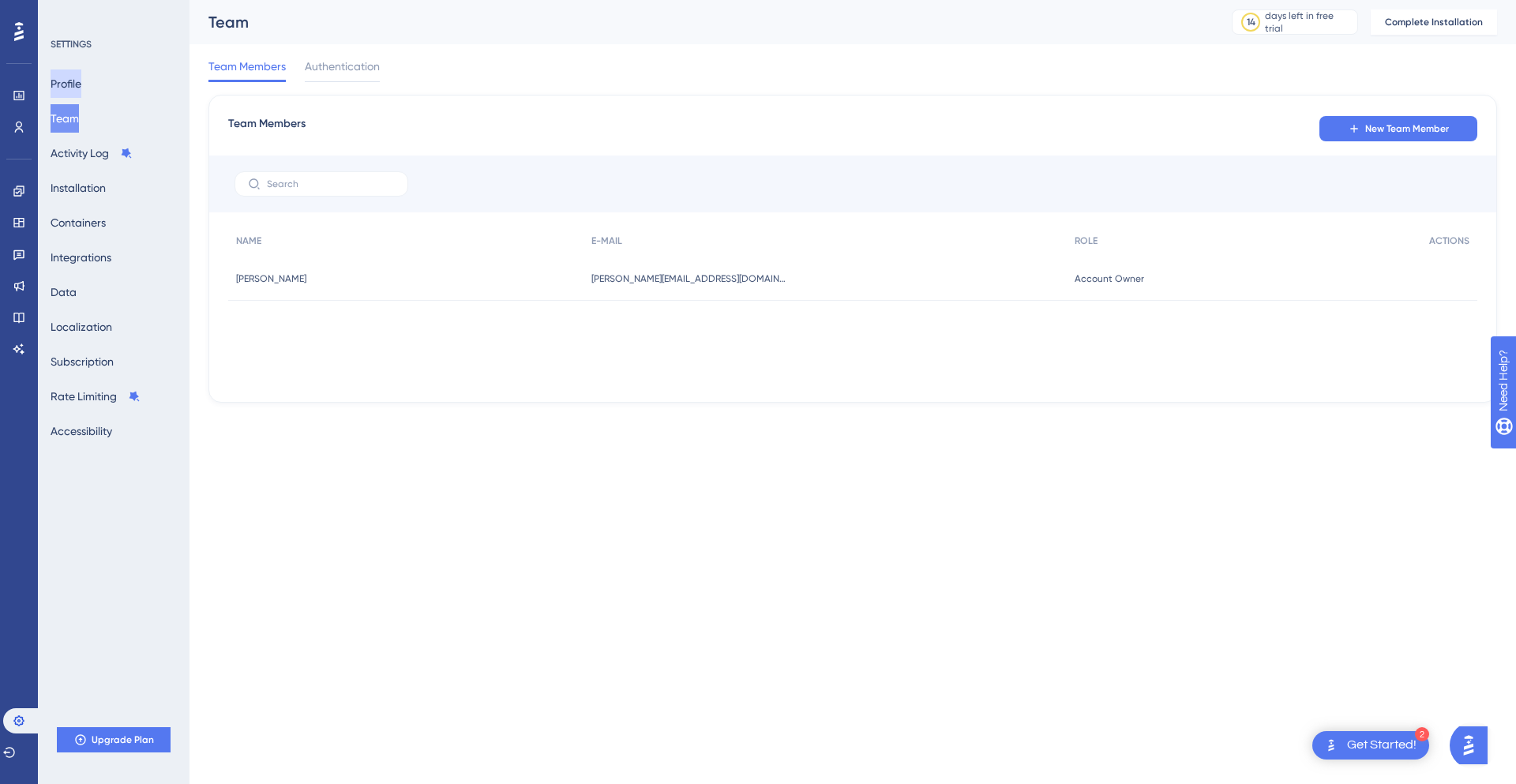
click at [81, 88] on button "Profile" at bounding box center [65, 84] width 31 height 28
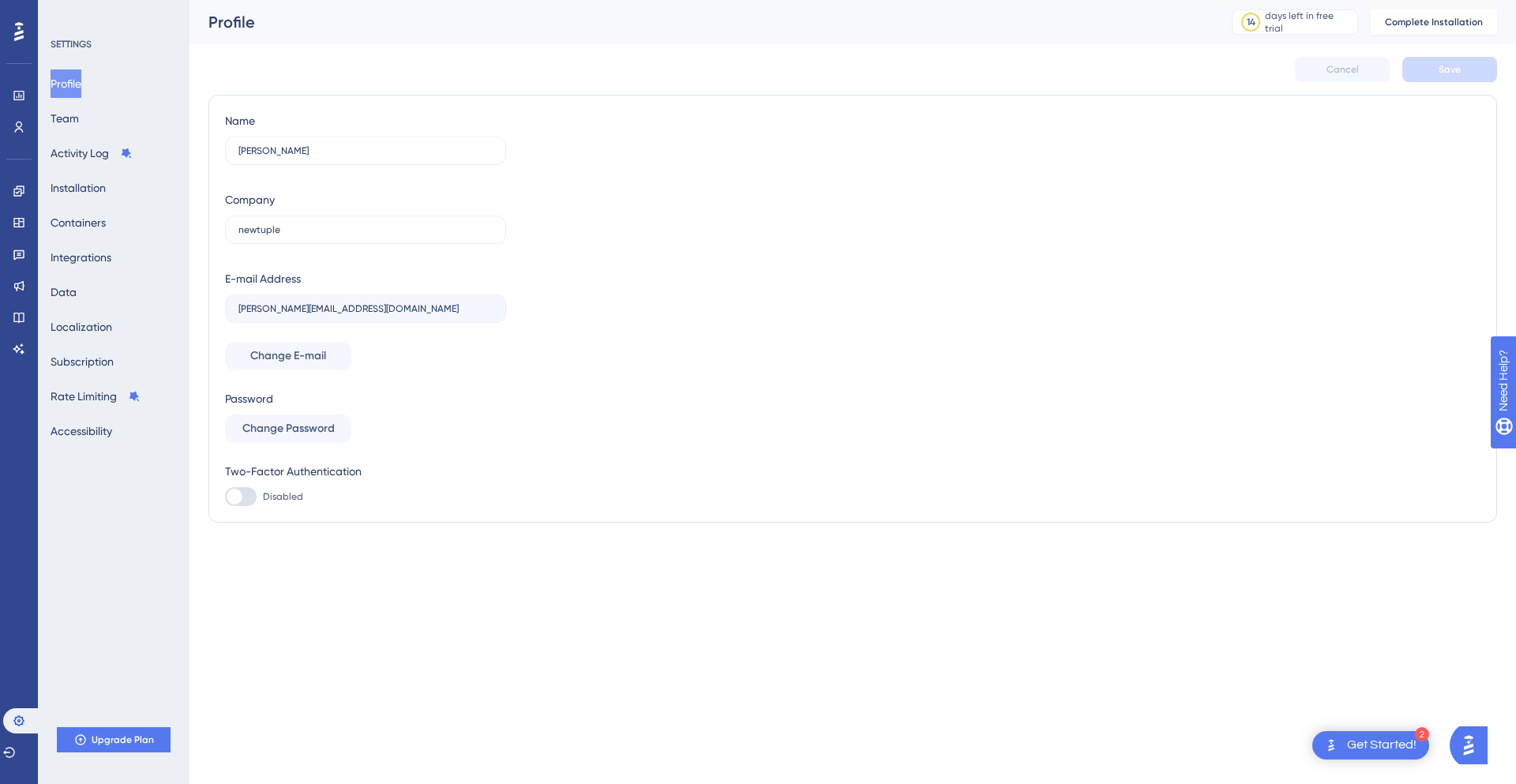
click at [23, 36] on icon at bounding box center [19, 31] width 10 height 19
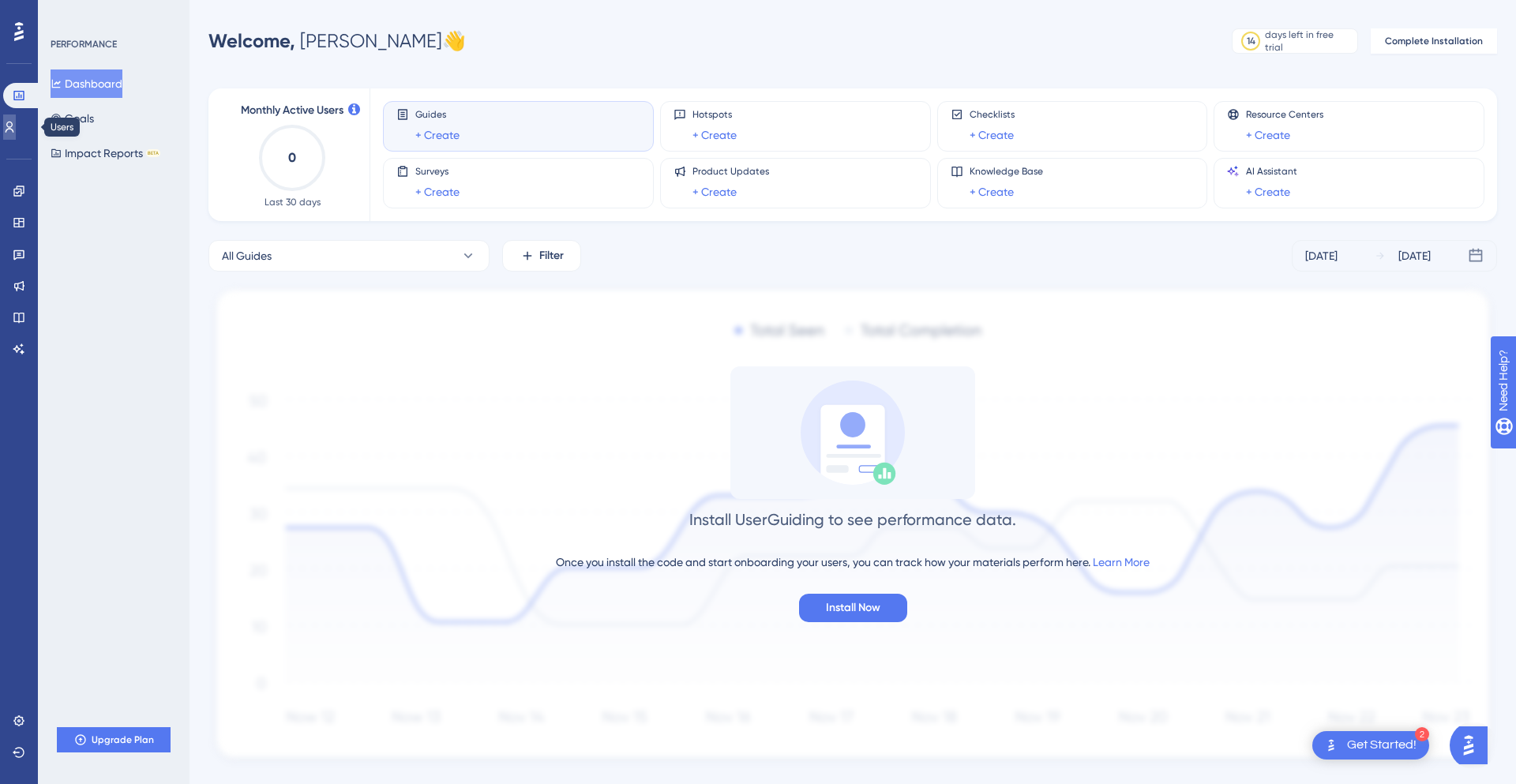
click at [10, 118] on link at bounding box center [10, 126] width 12 height 26
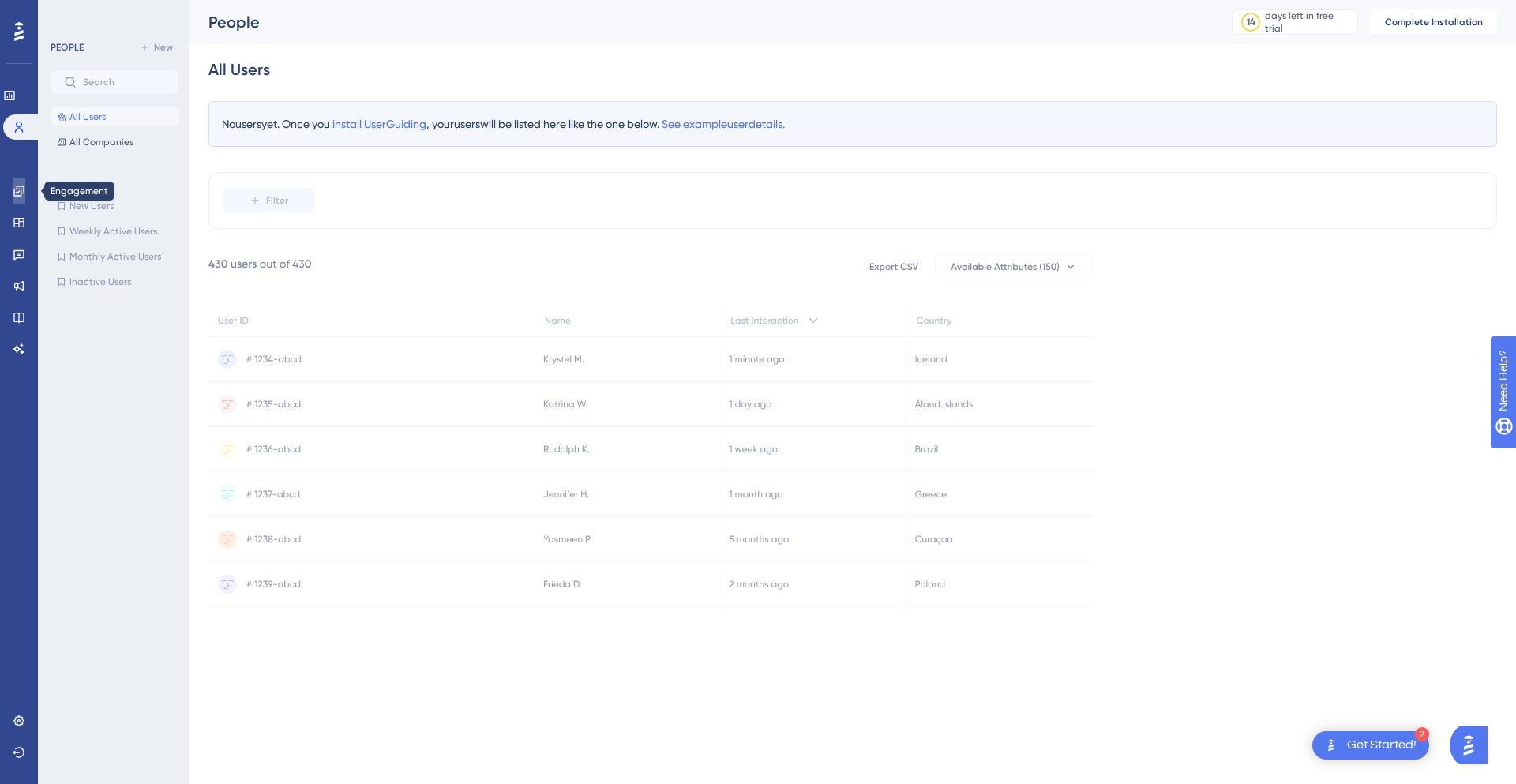
click at [26, 195] on link at bounding box center [19, 191] width 12 height 26
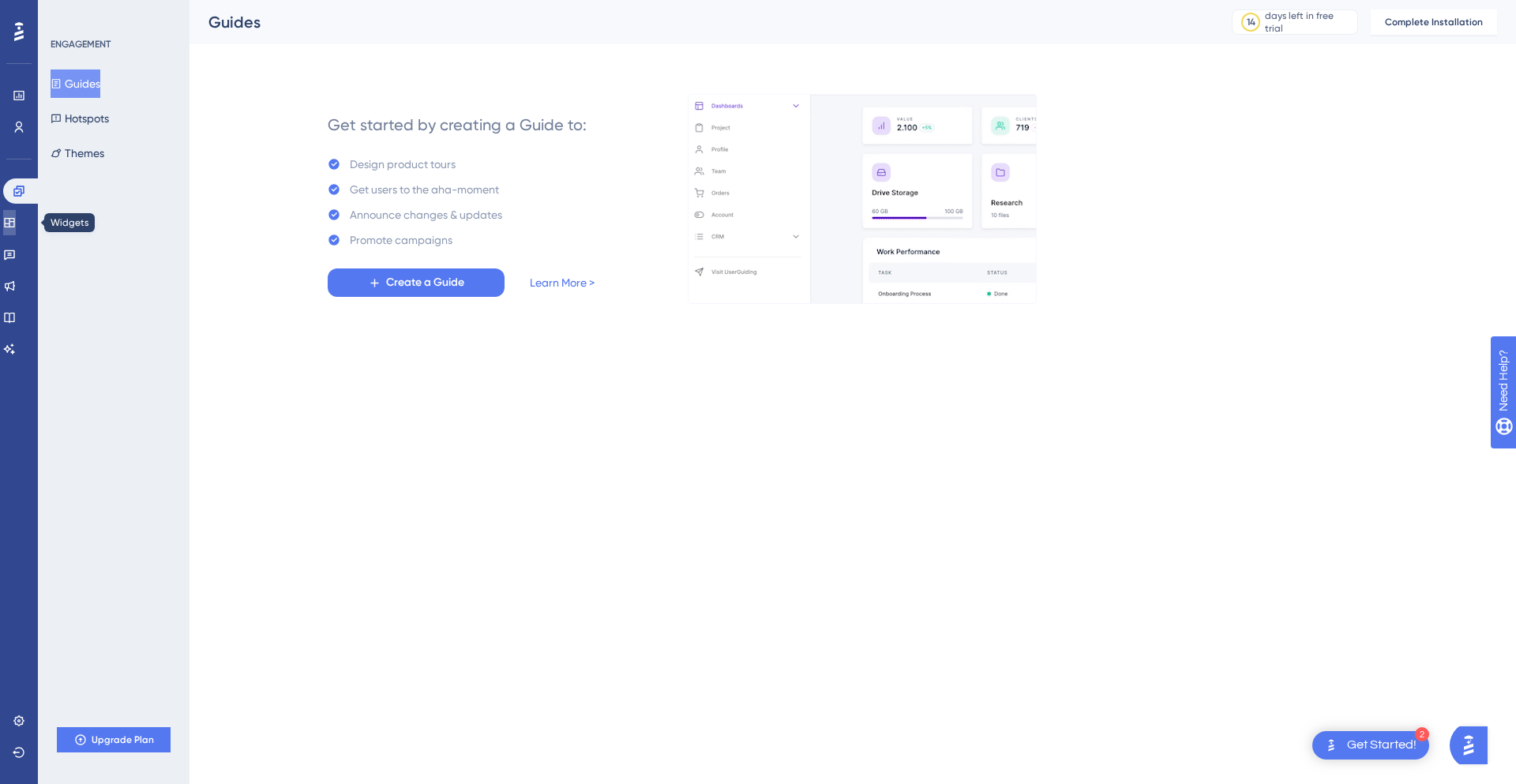
click at [14, 228] on icon at bounding box center [10, 223] width 12 height 12
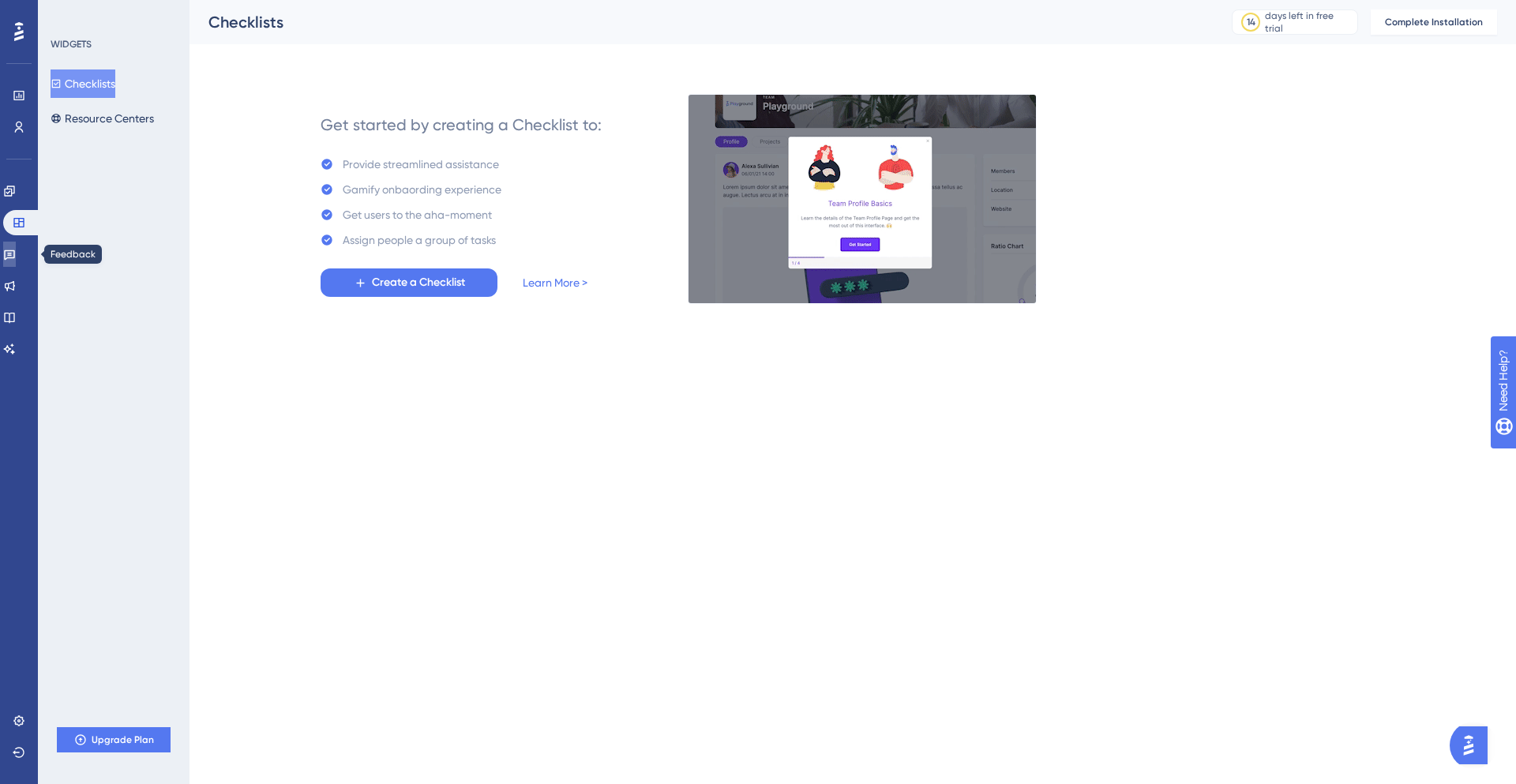
click at [12, 249] on icon at bounding box center [10, 254] width 12 height 12
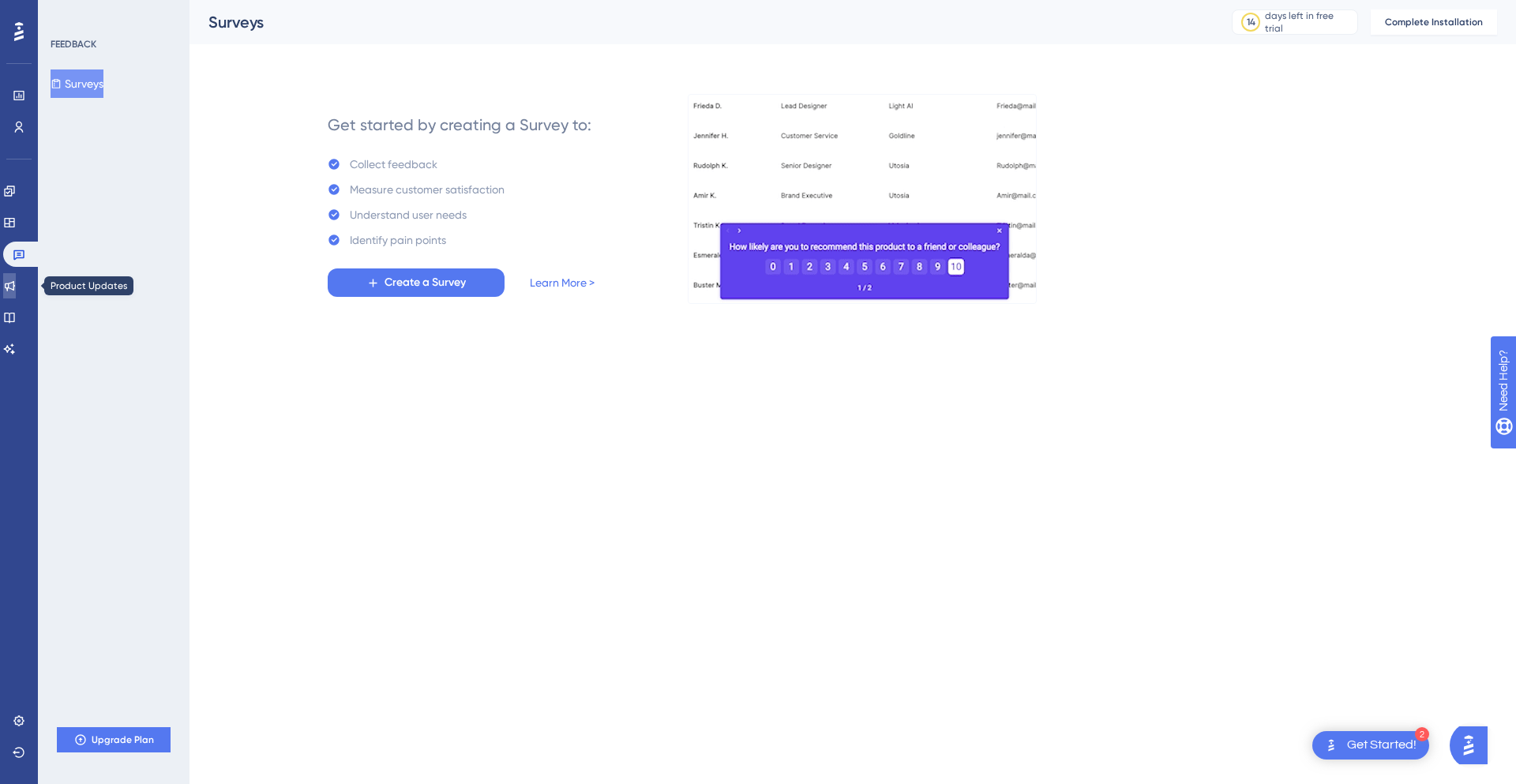
click at [16, 289] on icon at bounding box center [10, 285] width 12 height 12
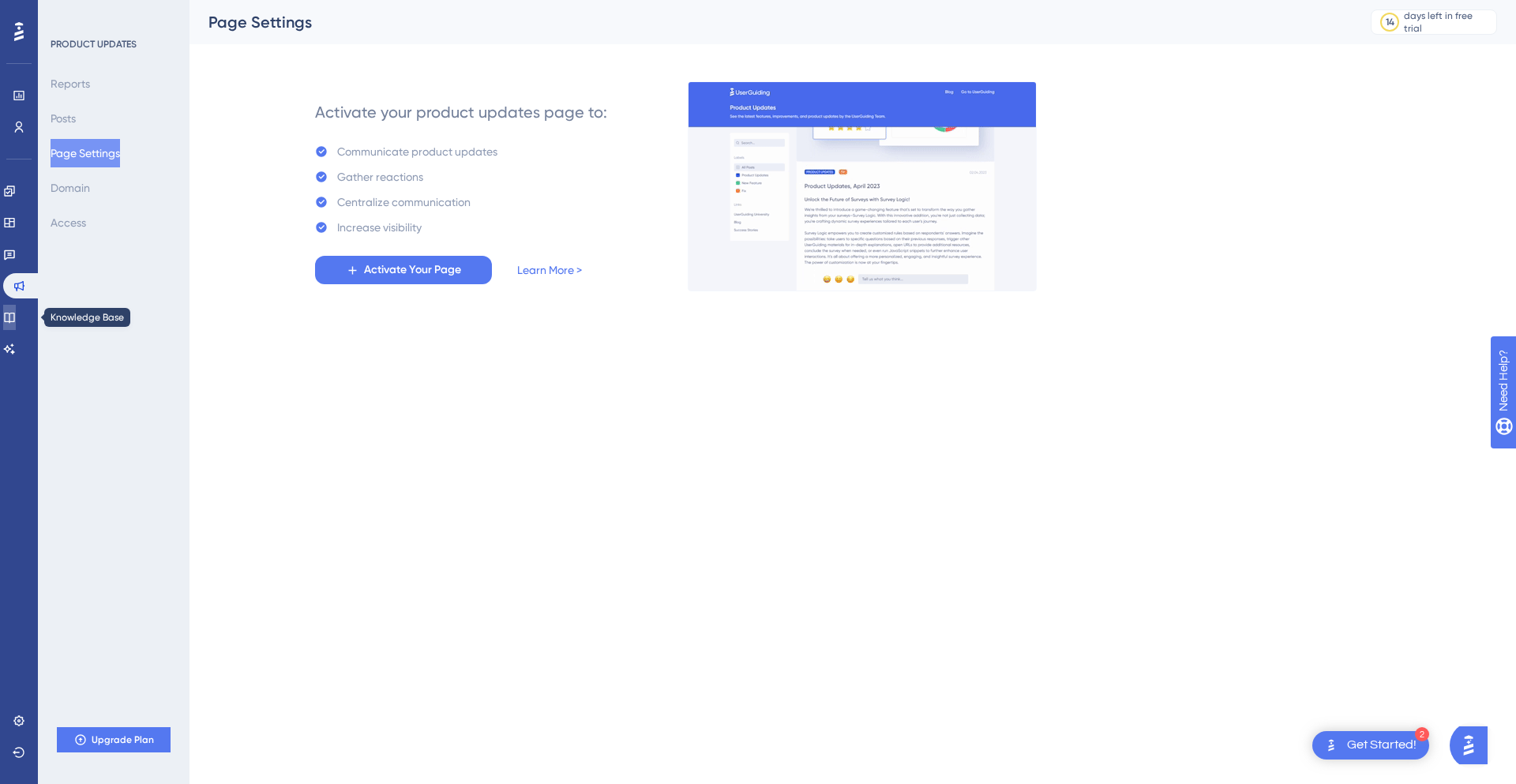
click at [16, 309] on link at bounding box center [10, 317] width 12 height 26
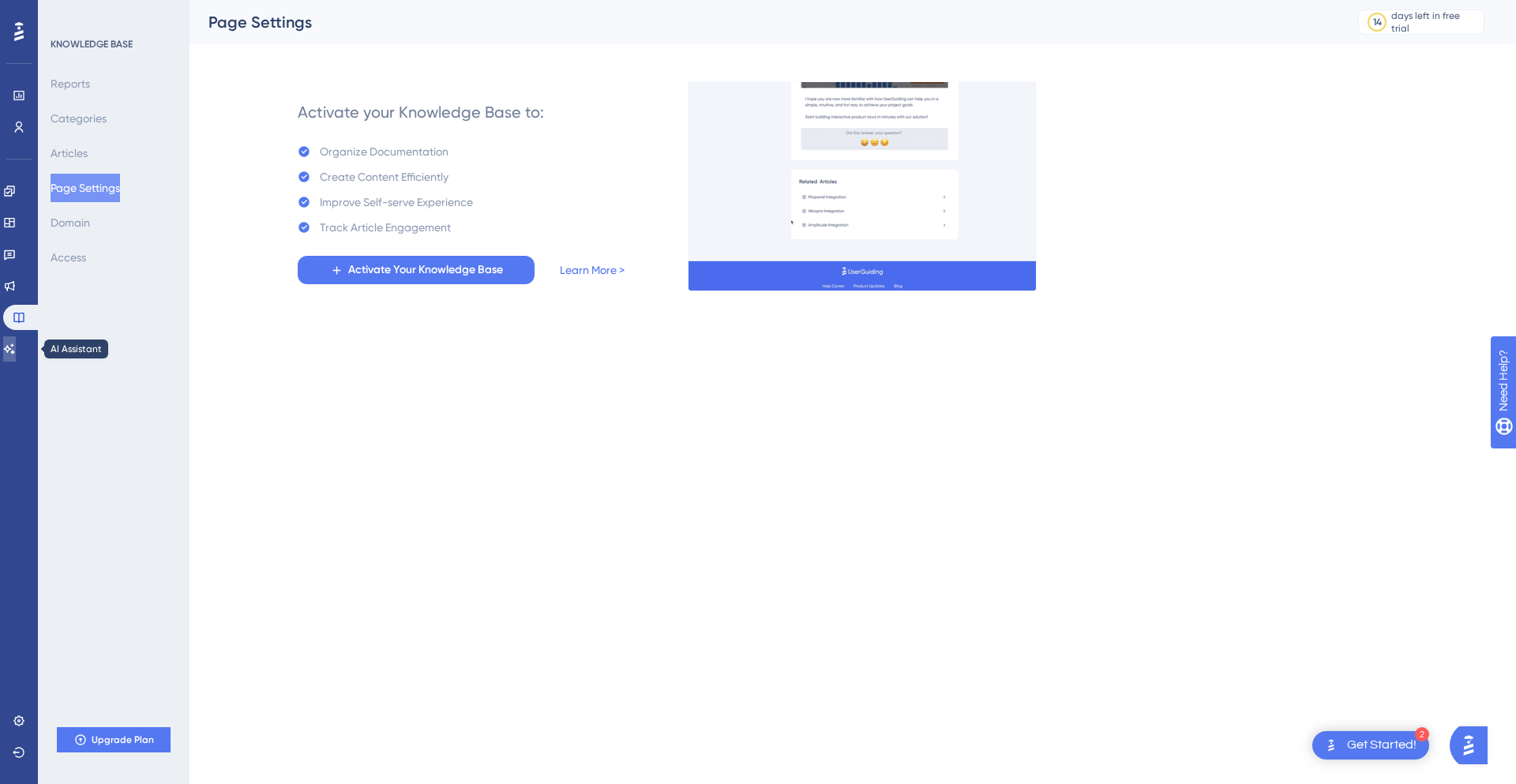
click at [16, 338] on link at bounding box center [10, 348] width 12 height 26
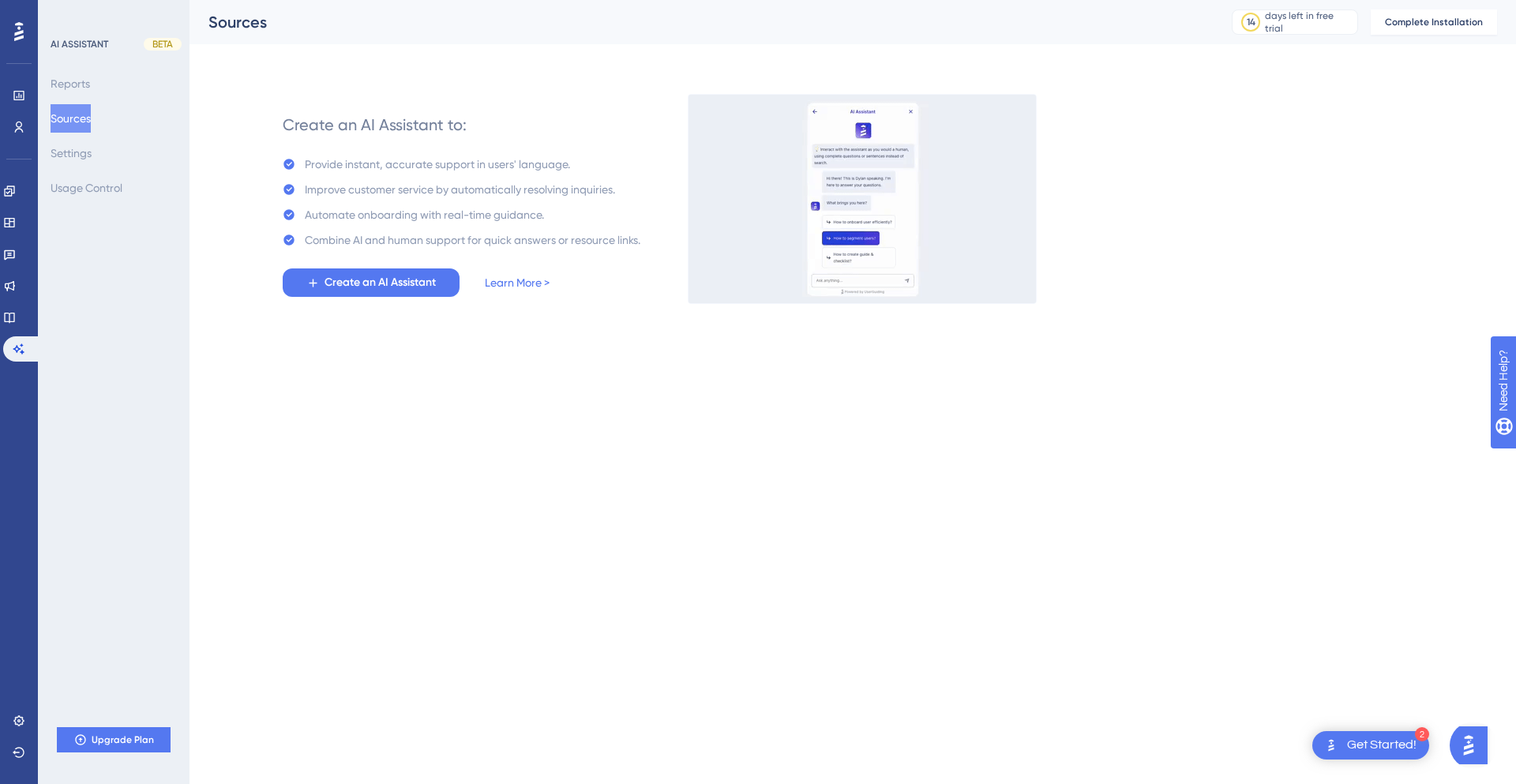
click at [17, 41] on icon at bounding box center [19, 31] width 10 height 19
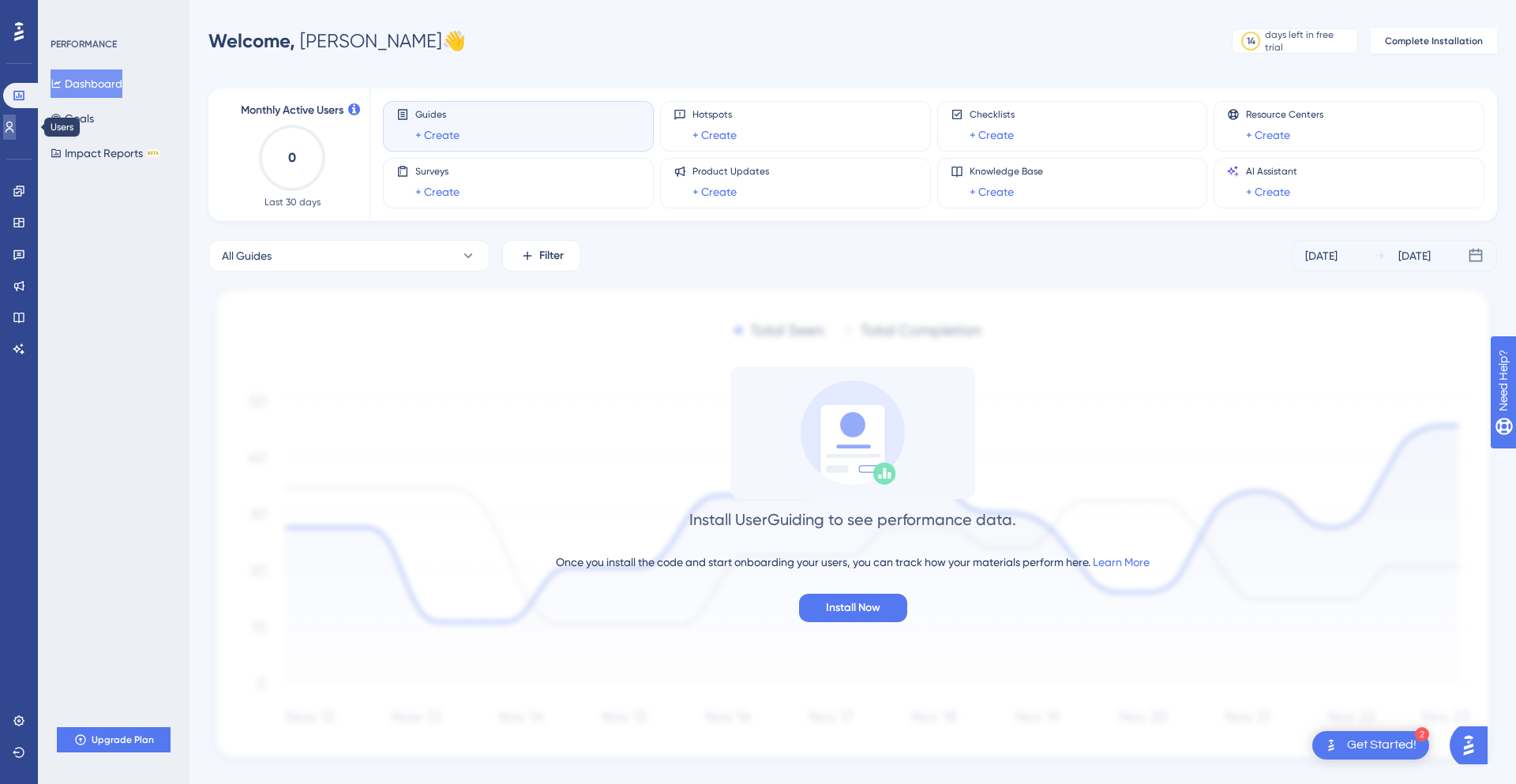
click at [16, 135] on link at bounding box center [10, 126] width 12 height 26
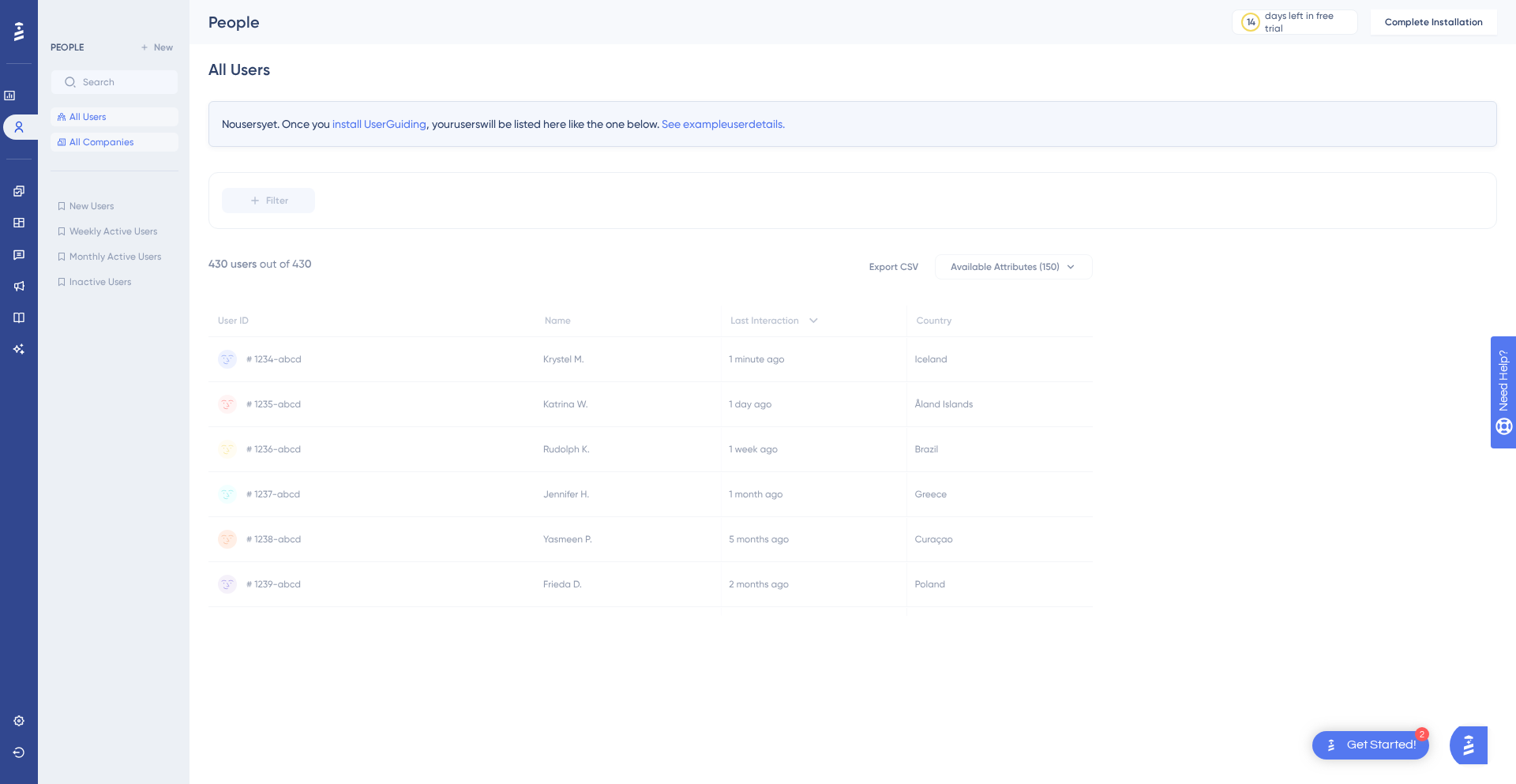
click at [70, 149] on button "All Companies" at bounding box center [114, 141] width 128 height 19
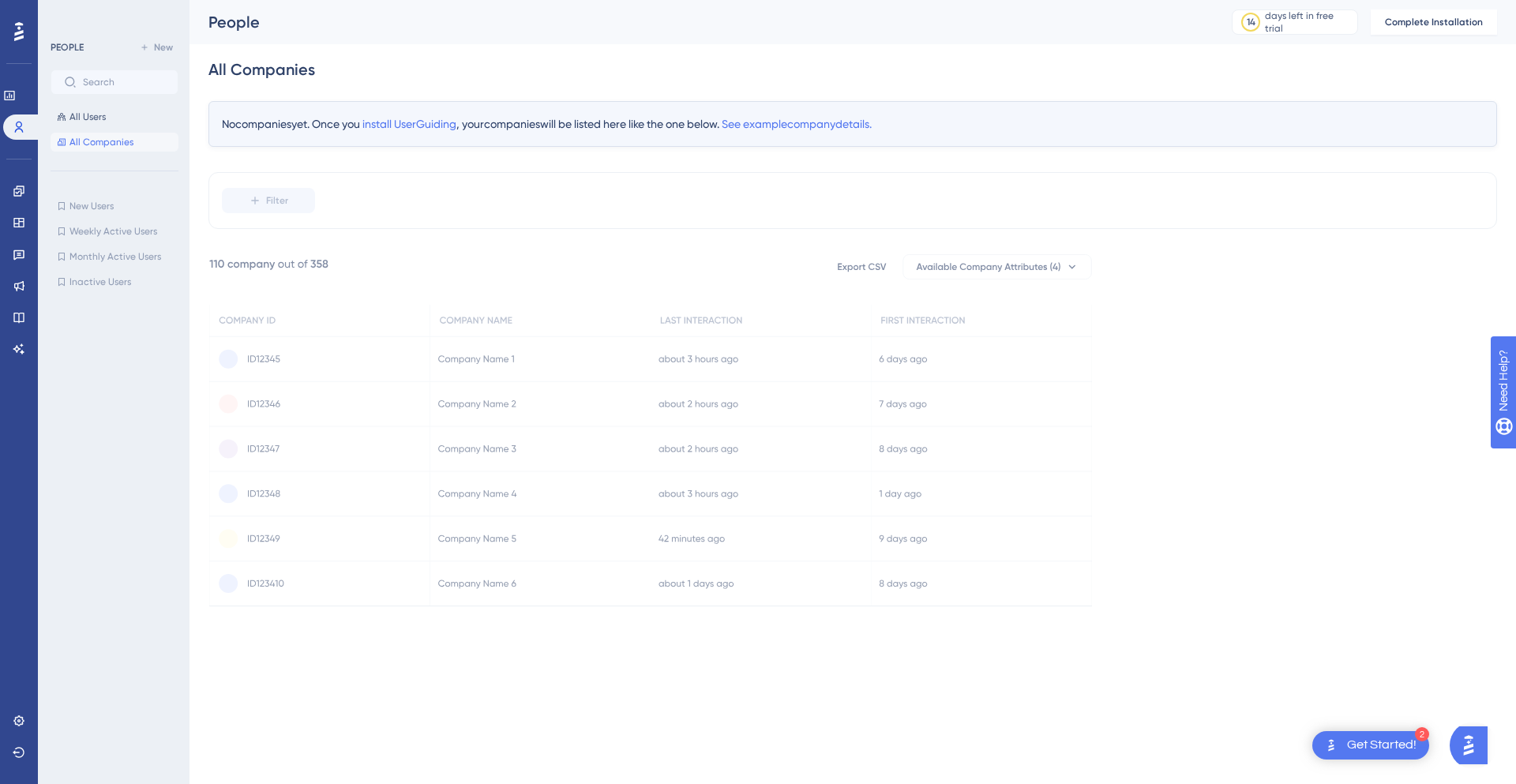
click at [19, 332] on div "Engagement Widgets Feedback Product Updates Knowledge Base AI Assistant" at bounding box center [19, 270] width 12 height 183
click at [19, 336] on link at bounding box center [19, 348] width 12 height 26
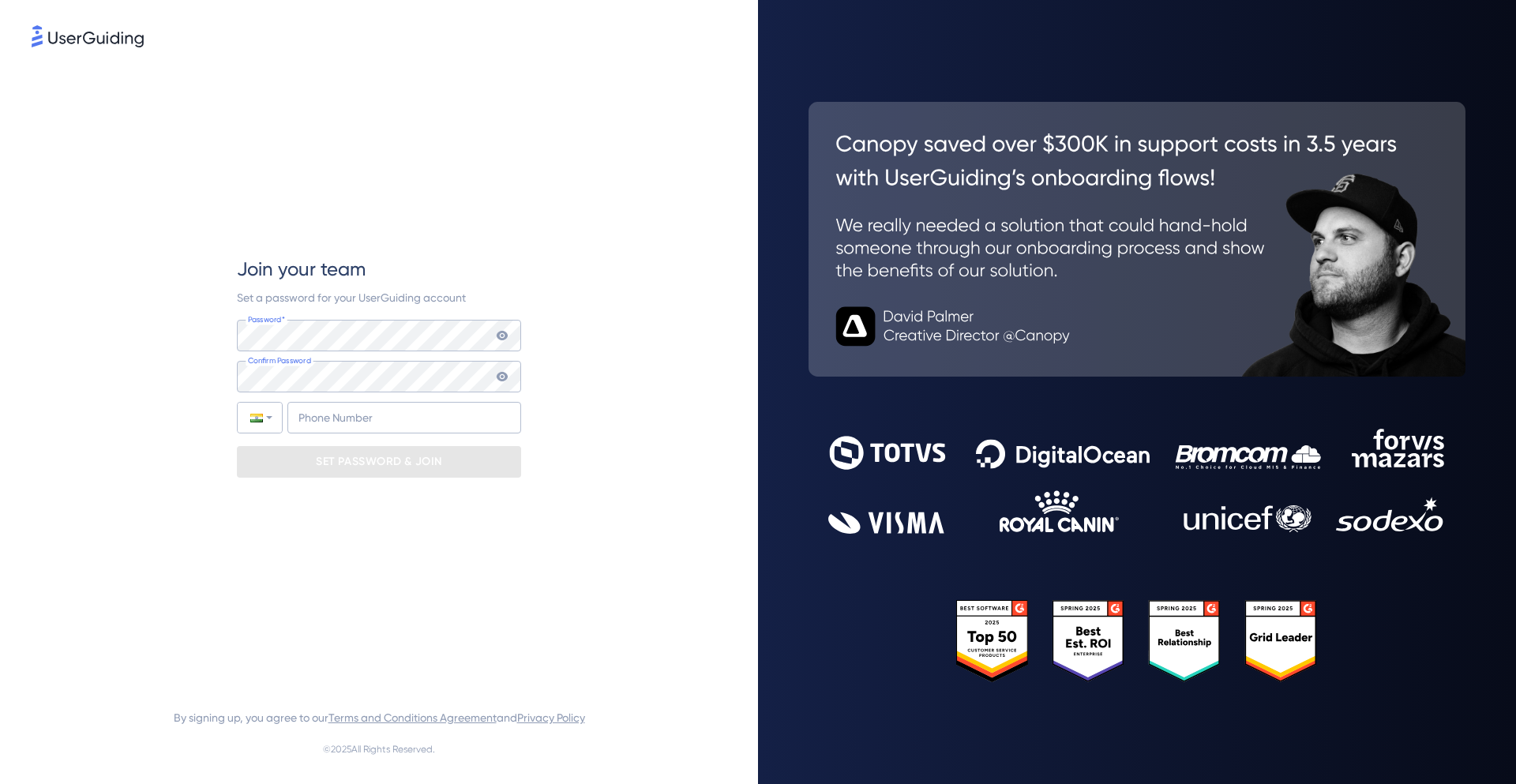
click at [566, 292] on div "Join your team Set a password for your UserGuiding account Password* Your passw…" at bounding box center [379, 366] width 695 height 632
click at [507, 336] on icon at bounding box center [502, 335] width 11 height 10
click at [507, 377] on icon at bounding box center [502, 377] width 12 height 12
click at [376, 427] on input "+91" at bounding box center [404, 418] width 233 height 32
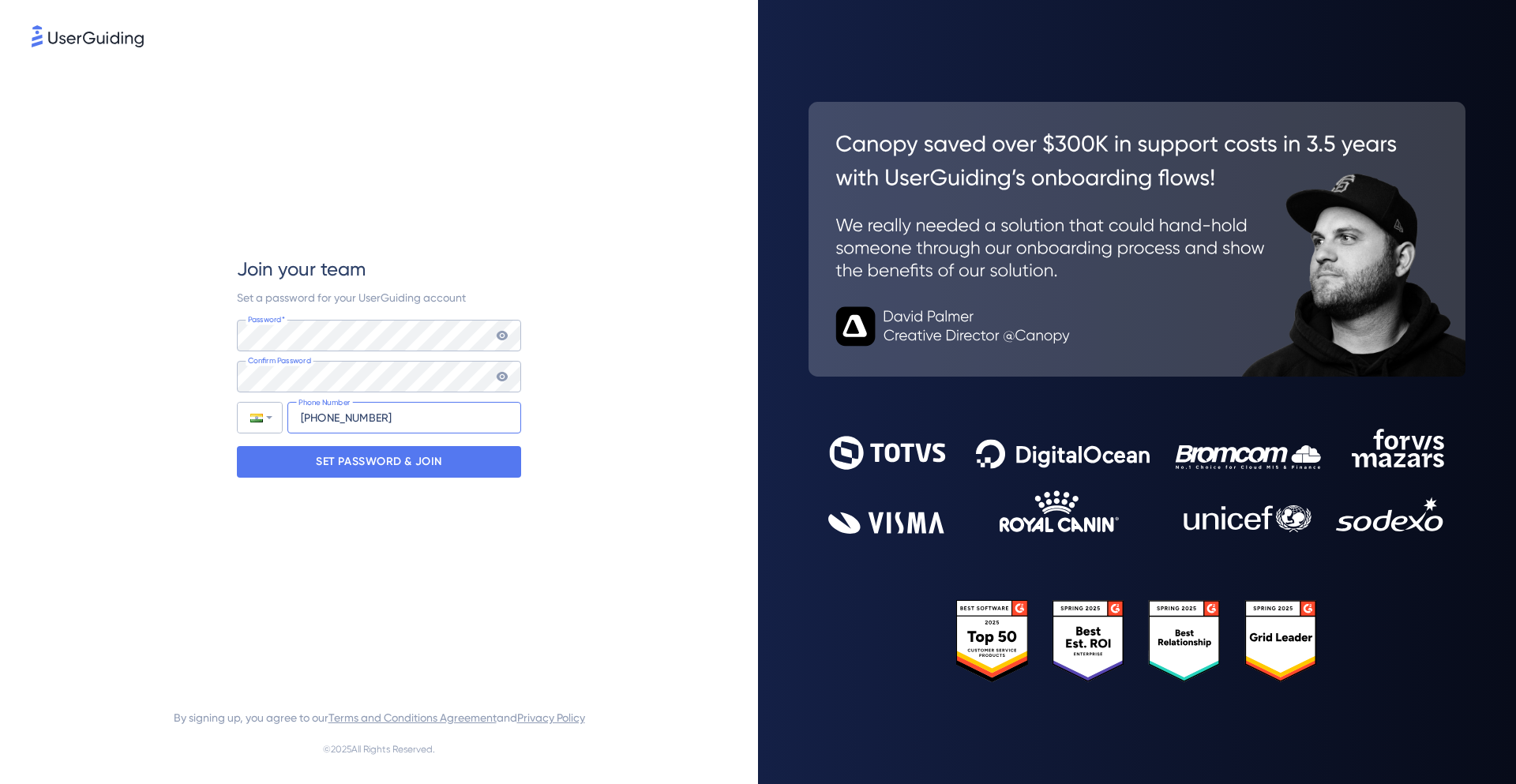
click at [336, 417] on input "+91 99757-69132" at bounding box center [404, 418] width 233 height 32
click at [347, 417] on input "+91 99757-69132" at bounding box center [404, 418] width 233 height 32
click at [361, 417] on input "+91 99757-69132" at bounding box center [404, 418] width 233 height 32
click at [379, 418] on input "+91 99757-69132" at bounding box center [404, 418] width 233 height 32
type input "+91 99757-69132"
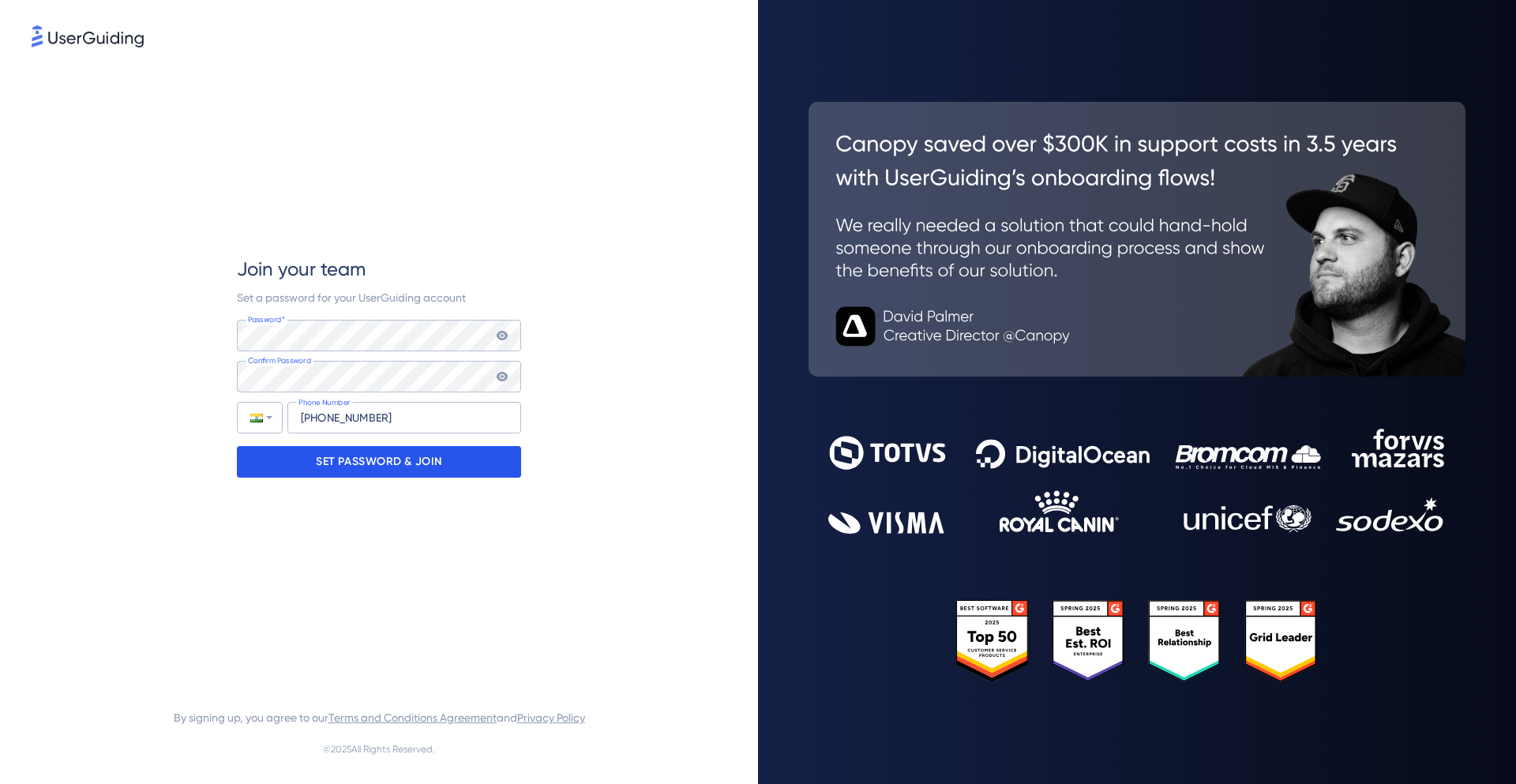
click at [405, 470] on p "SET PASSWORD & JOIN" at bounding box center [378, 461] width 126 height 26
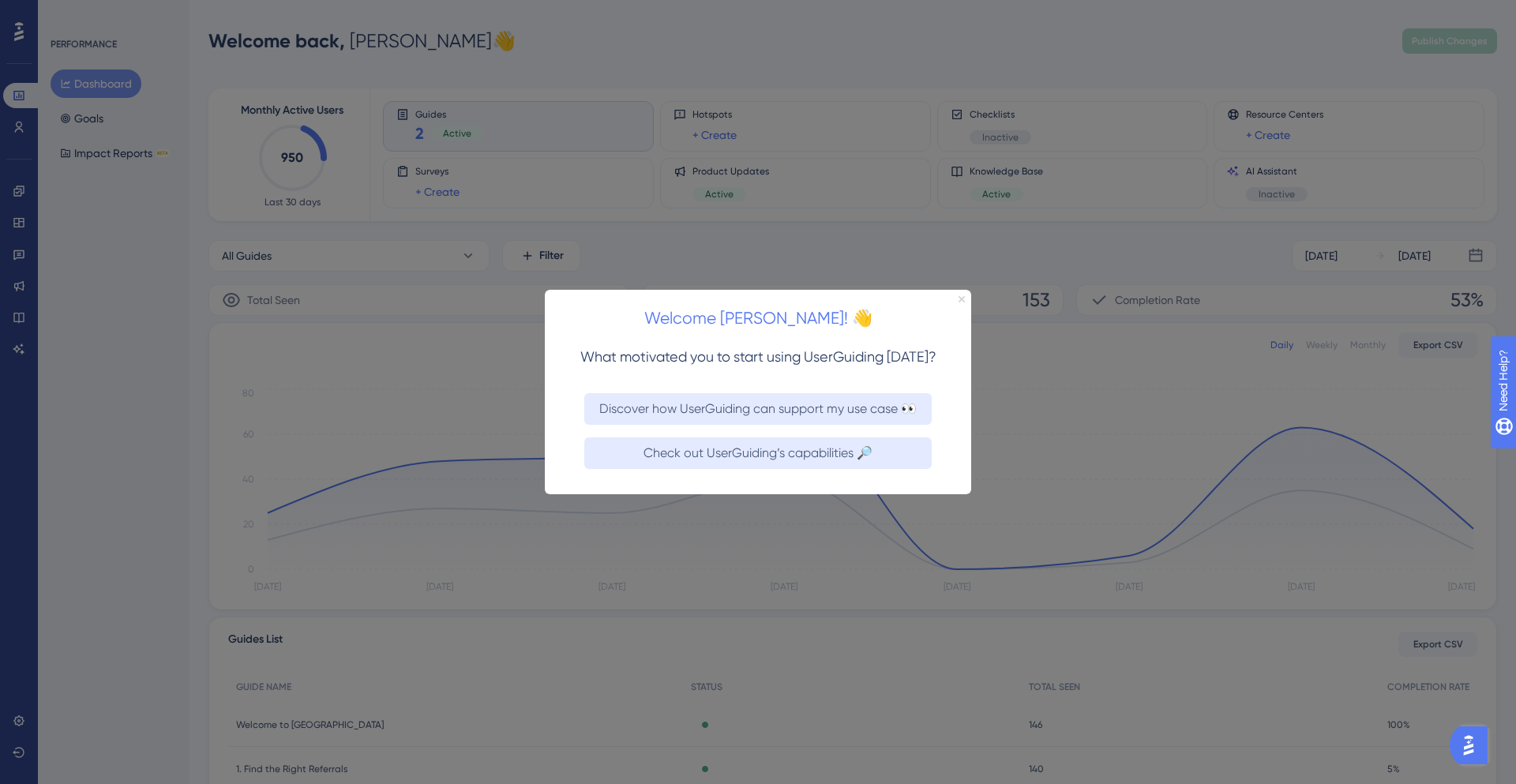
click at [964, 301] on icon "Close Preview" at bounding box center [961, 298] width 6 height 6
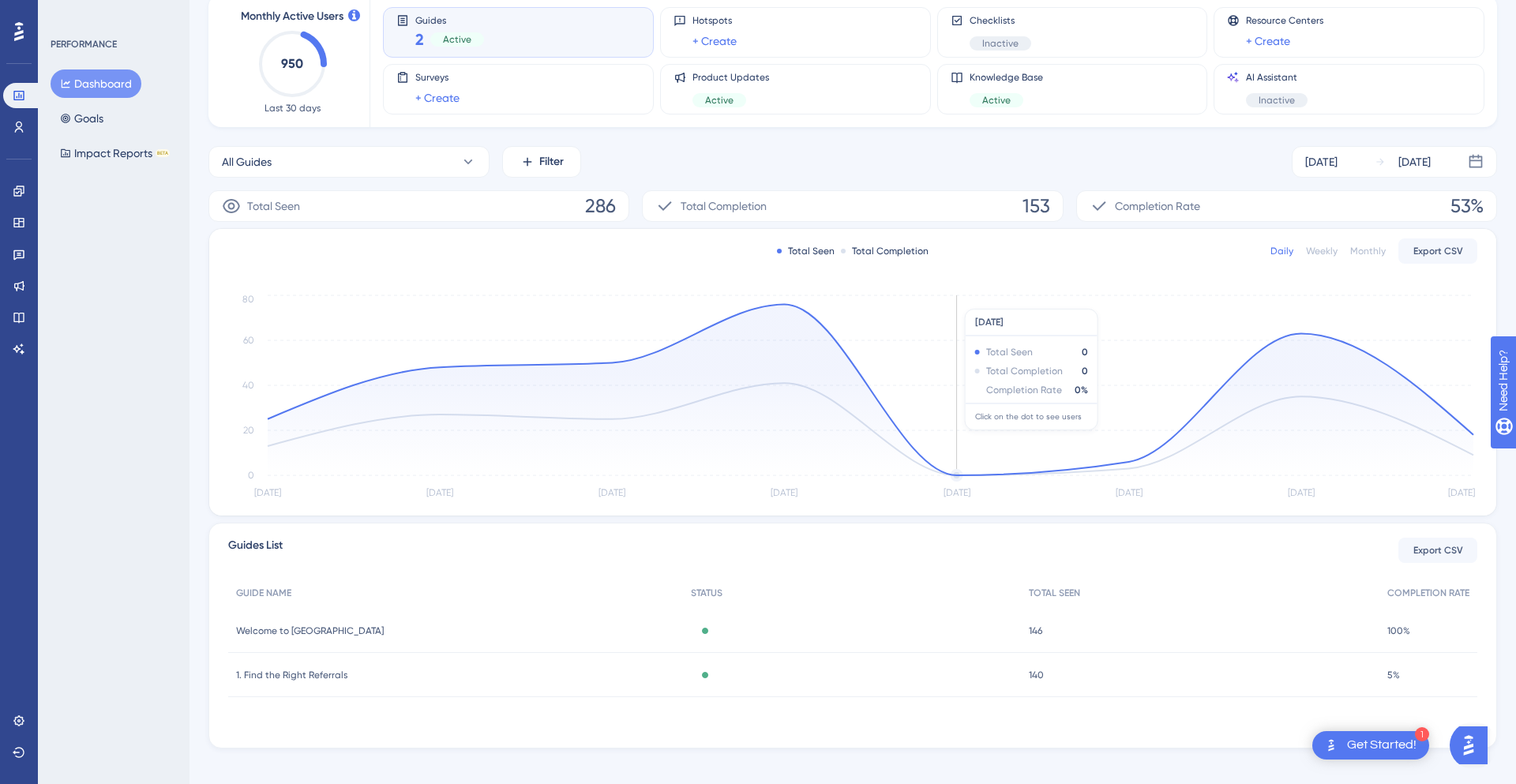
scroll to position [109, 0]
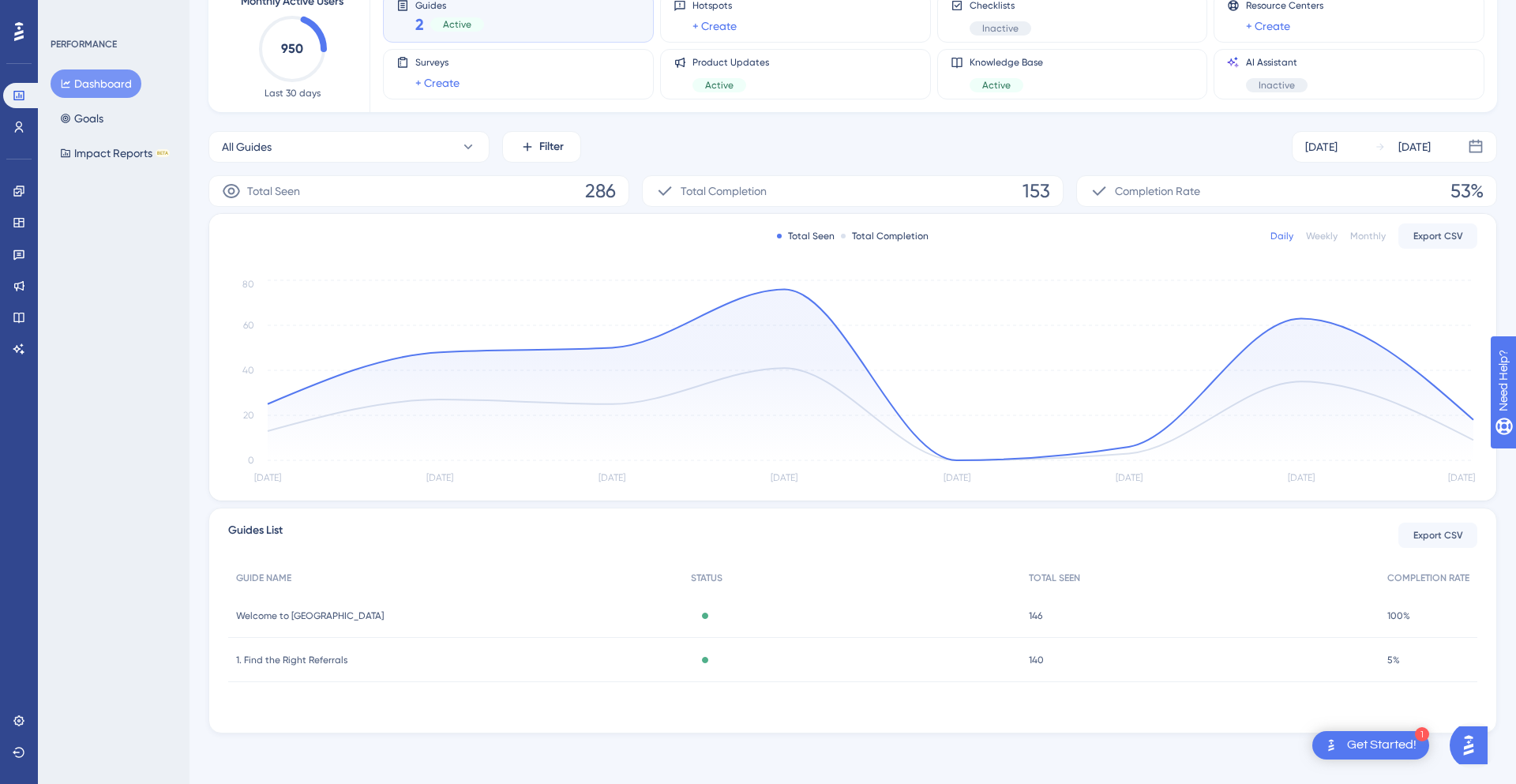
click at [831, 613] on div "Active" at bounding box center [851, 616] width 339 height 44
